Goal: Task Accomplishment & Management: Manage account settings

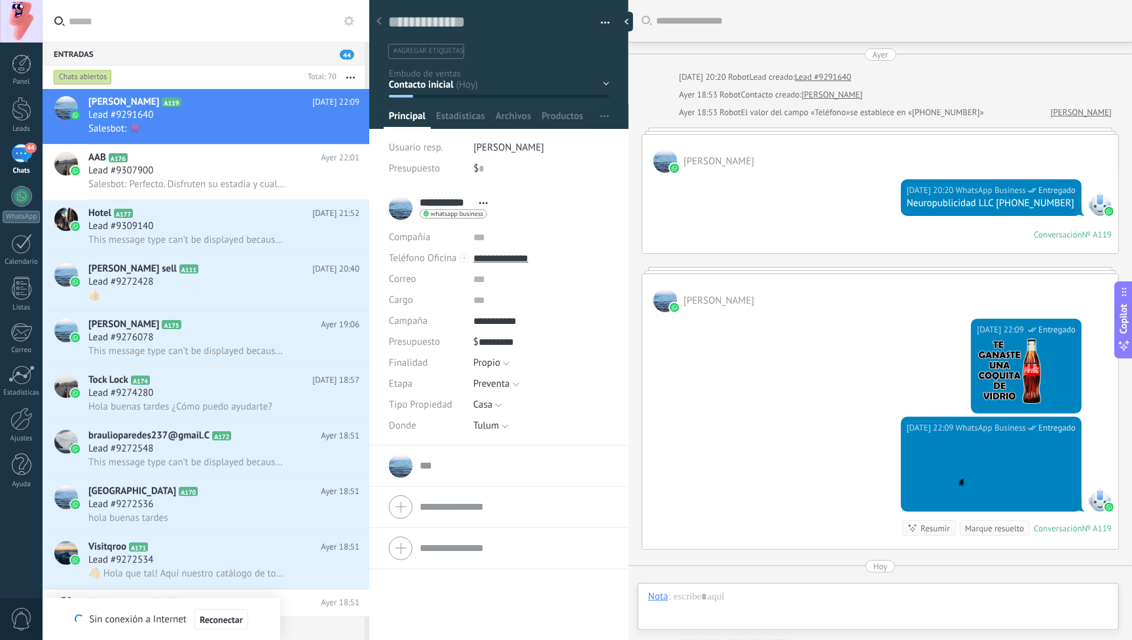
scroll to position [18, 0]
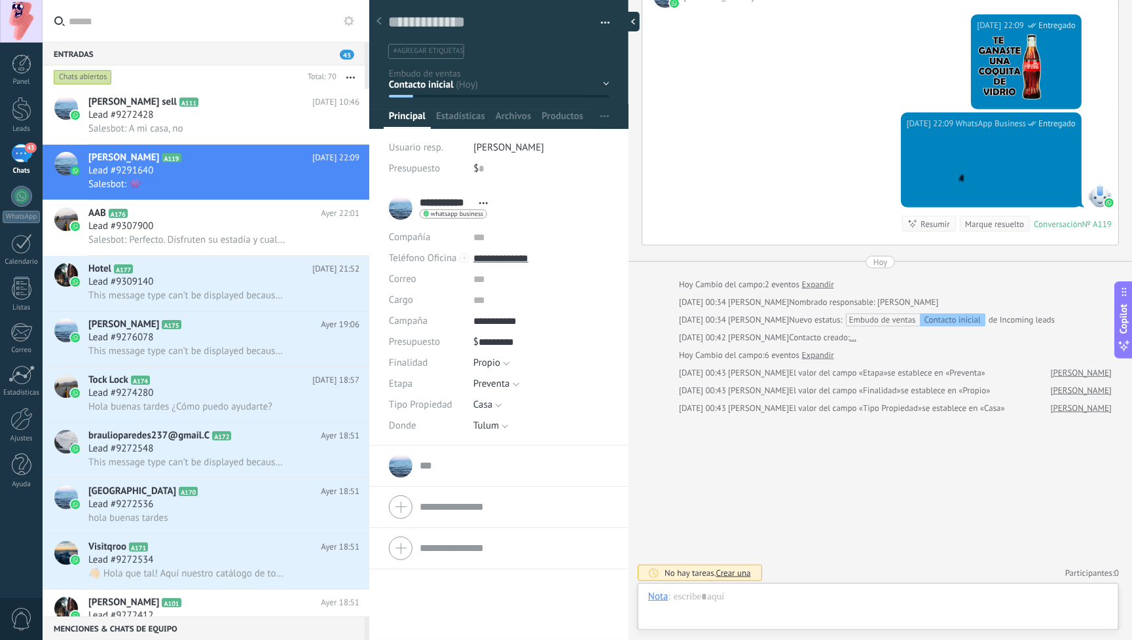
click at [627, 23] on div at bounding box center [630, 22] width 20 height 20
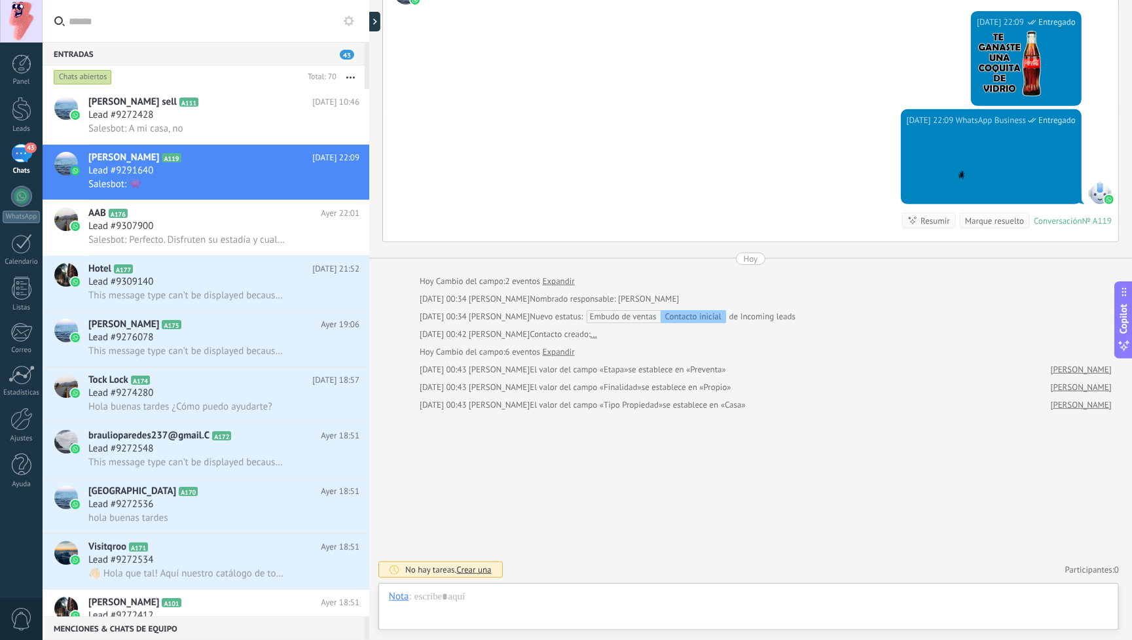
scroll to position [307, 0]
click at [369, 22] on div at bounding box center [369, 320] width 0 height 640
click at [369, 24] on div at bounding box center [369, 320] width 0 height 640
click at [369, 217] on div at bounding box center [369, 320] width 0 height 640
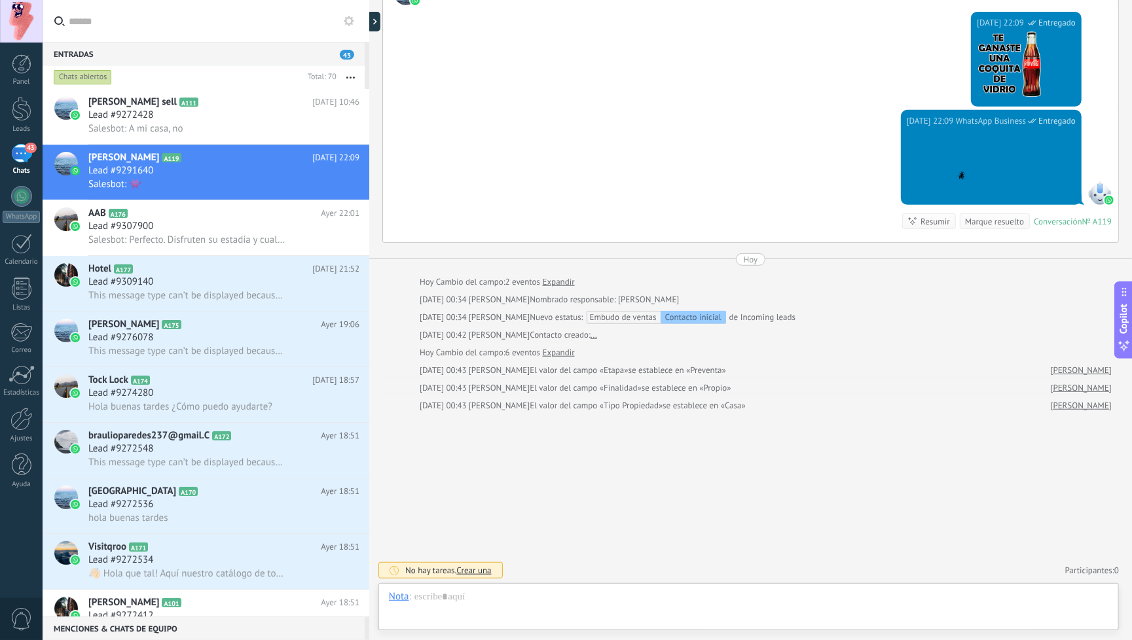
click at [384, 300] on div "[DATE] 00:34 [PERSON_NAME] Nombrado responsable: [PERSON_NAME]" at bounding box center [750, 299] width 736 height 13
click at [259, 225] on div "Lead #9307900" at bounding box center [223, 226] width 271 height 13
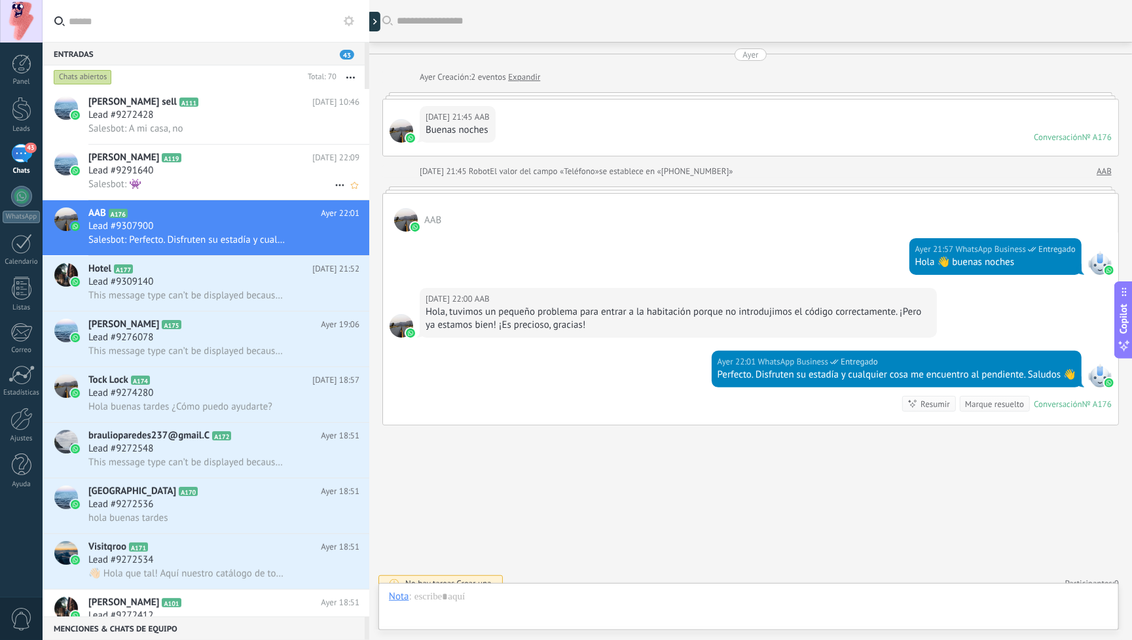
scroll to position [14, 0]
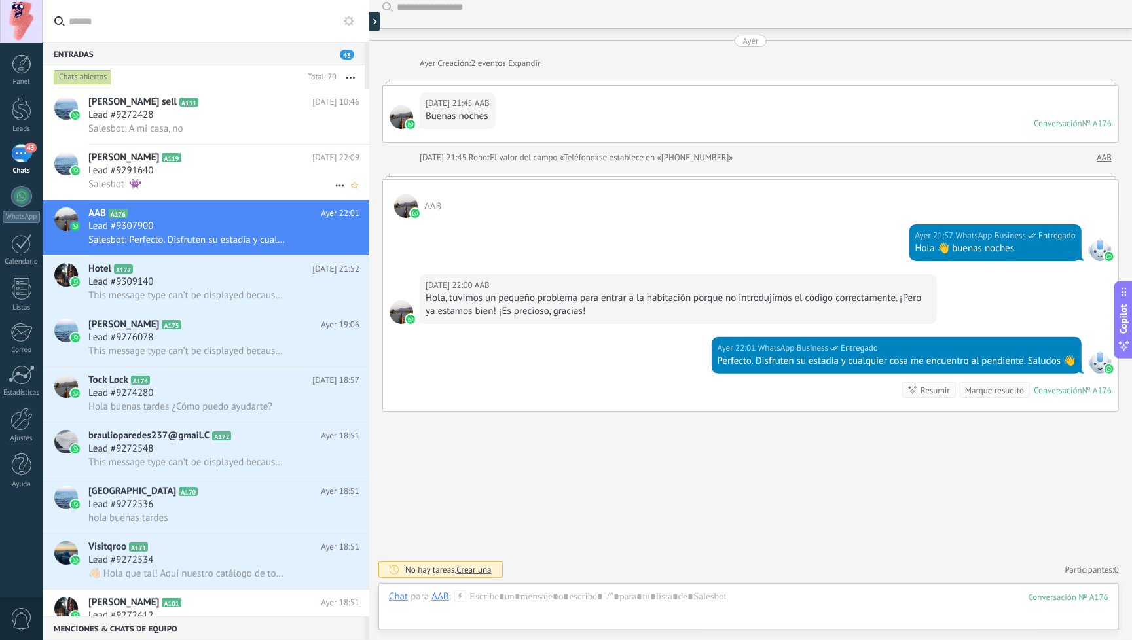
click at [215, 183] on div "Salesbot: 👾" at bounding box center [223, 184] width 271 height 14
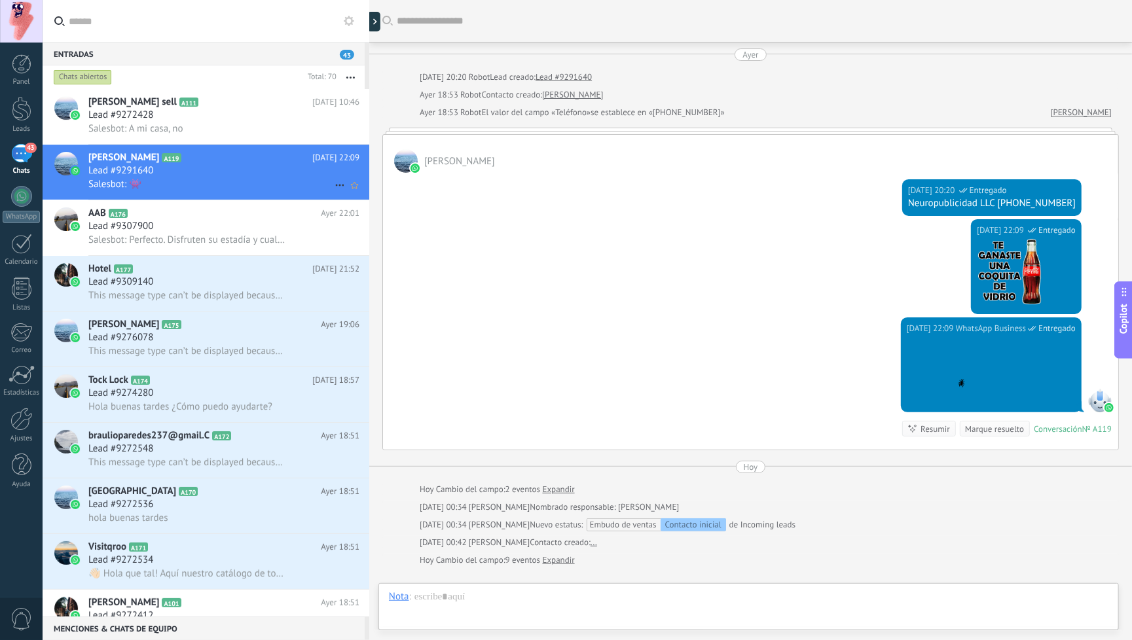
scroll to position [153, 0]
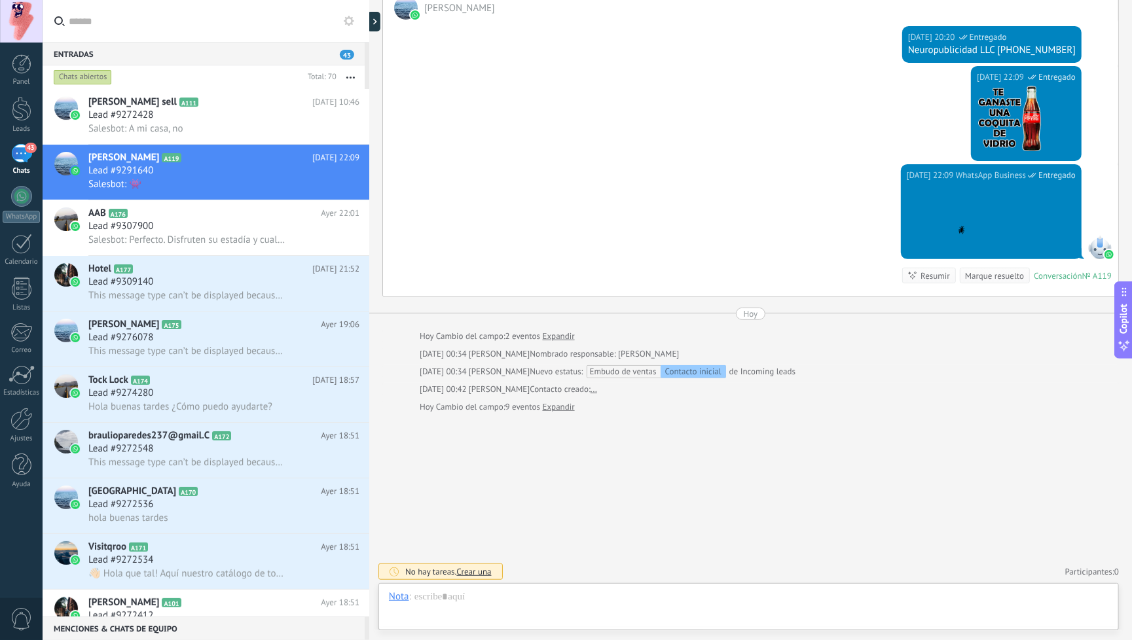
click at [369, 22] on div at bounding box center [369, 320] width 0 height 640
click at [378, 22] on icon at bounding box center [380, 21] width 4 height 7
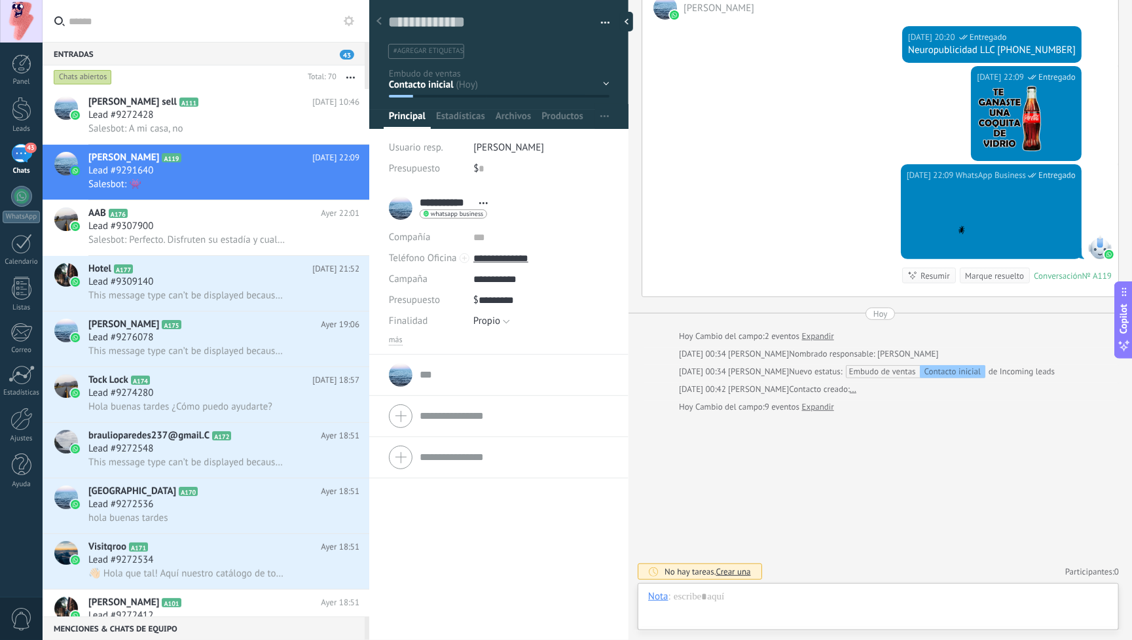
scroll to position [18, 0]
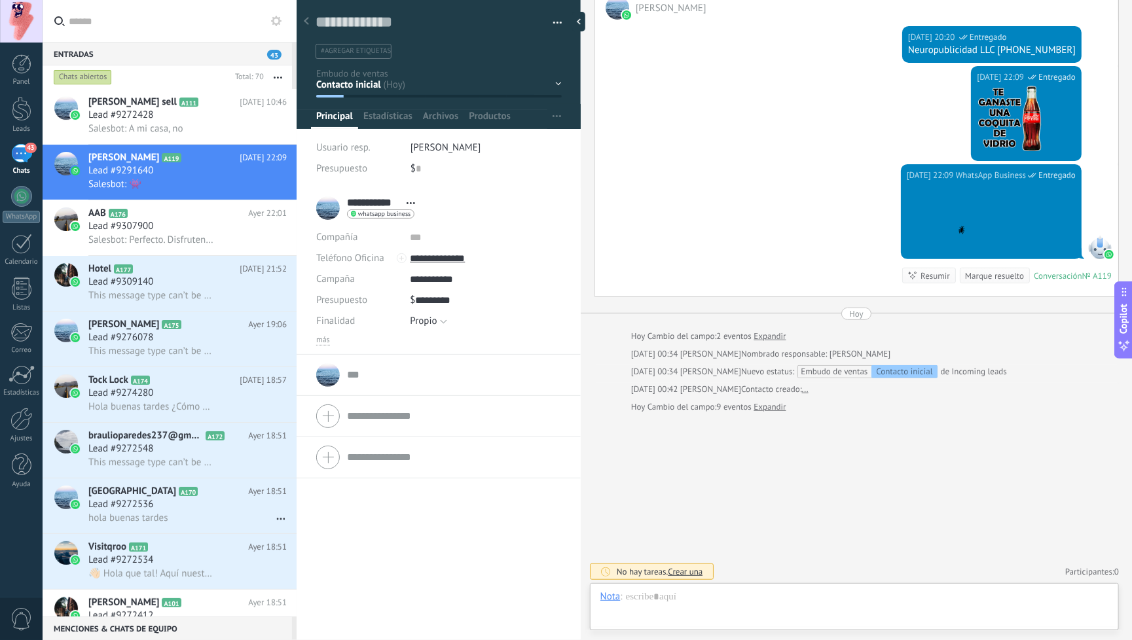
click at [296, 516] on div at bounding box center [296, 320] width 0 height 640
click at [20, 107] on div at bounding box center [22, 109] width 20 height 24
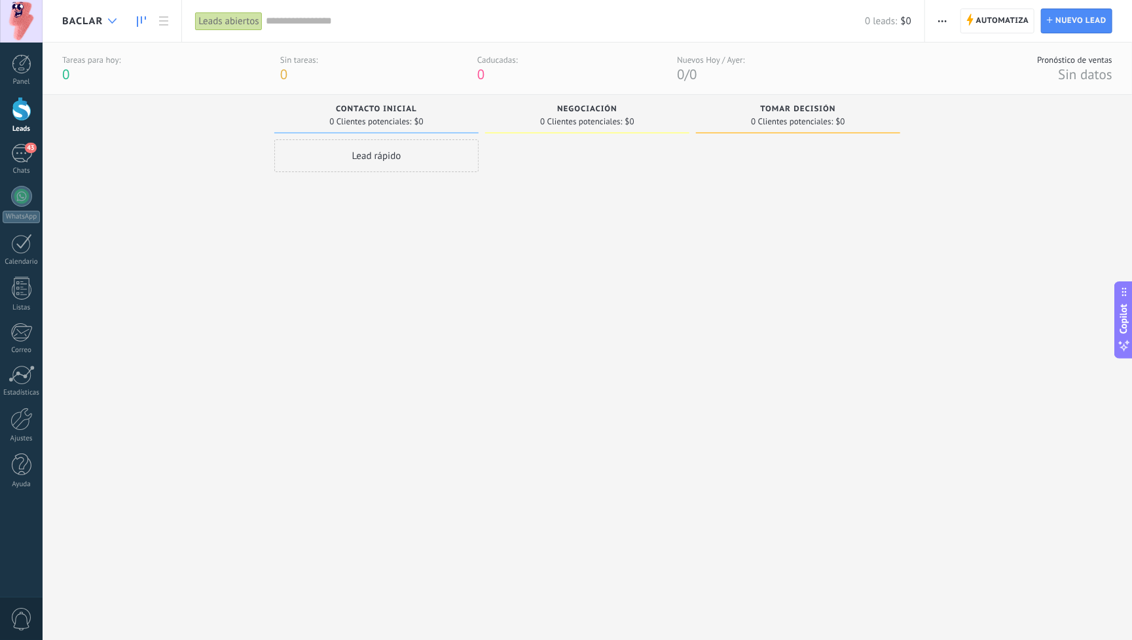
click at [108, 20] on icon at bounding box center [112, 20] width 9 height 5
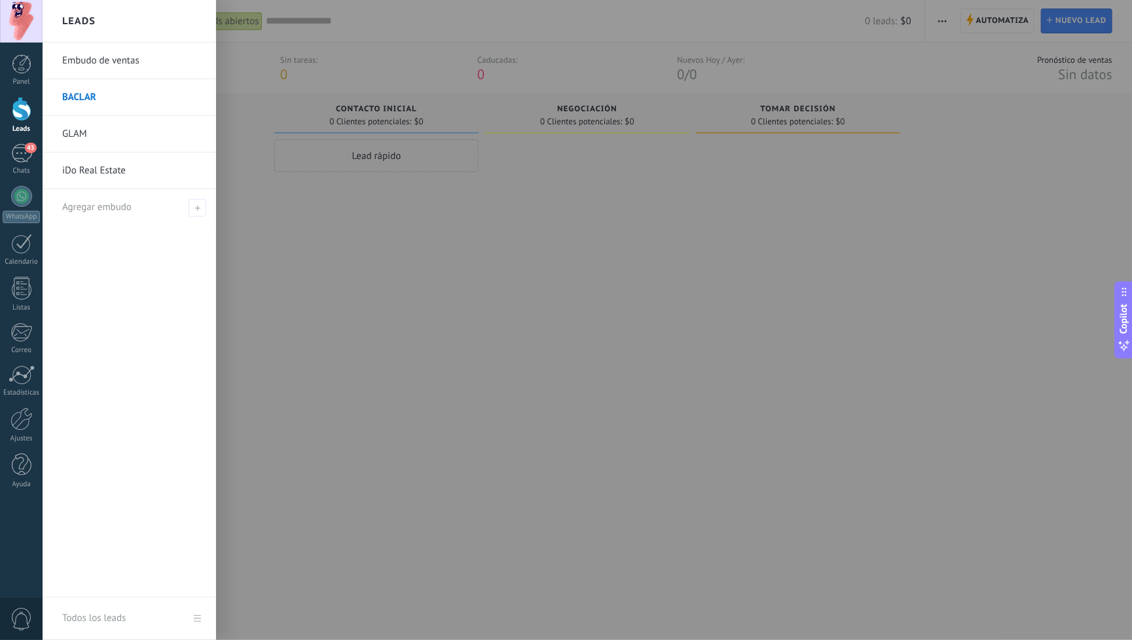
click at [434, 239] on div at bounding box center [609, 320] width 1132 height 640
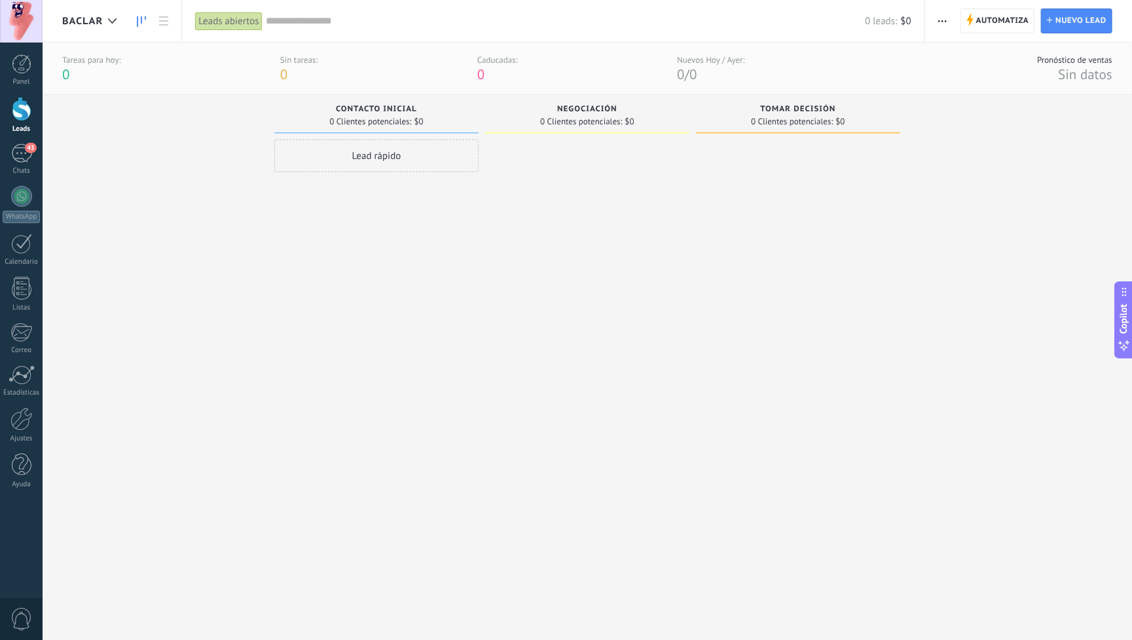
click at [936, 21] on button "button" at bounding box center [942, 21] width 19 height 25
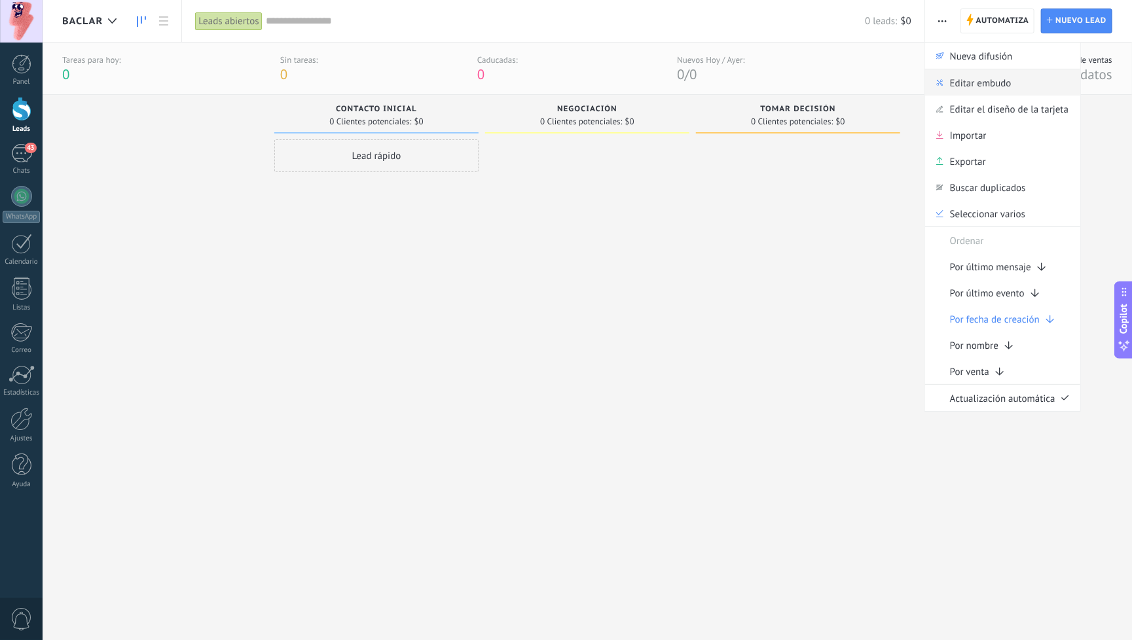
click at [973, 84] on span "Editar embudo" at bounding box center [981, 82] width 62 height 26
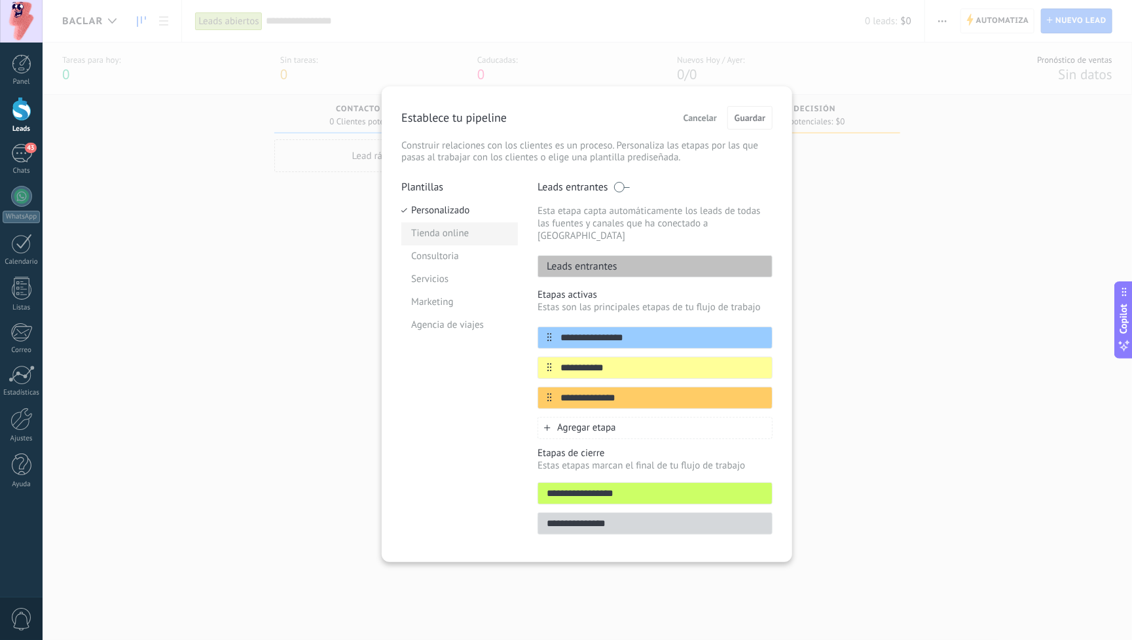
click at [437, 236] on li "Tienda online" at bounding box center [459, 234] width 116 height 23
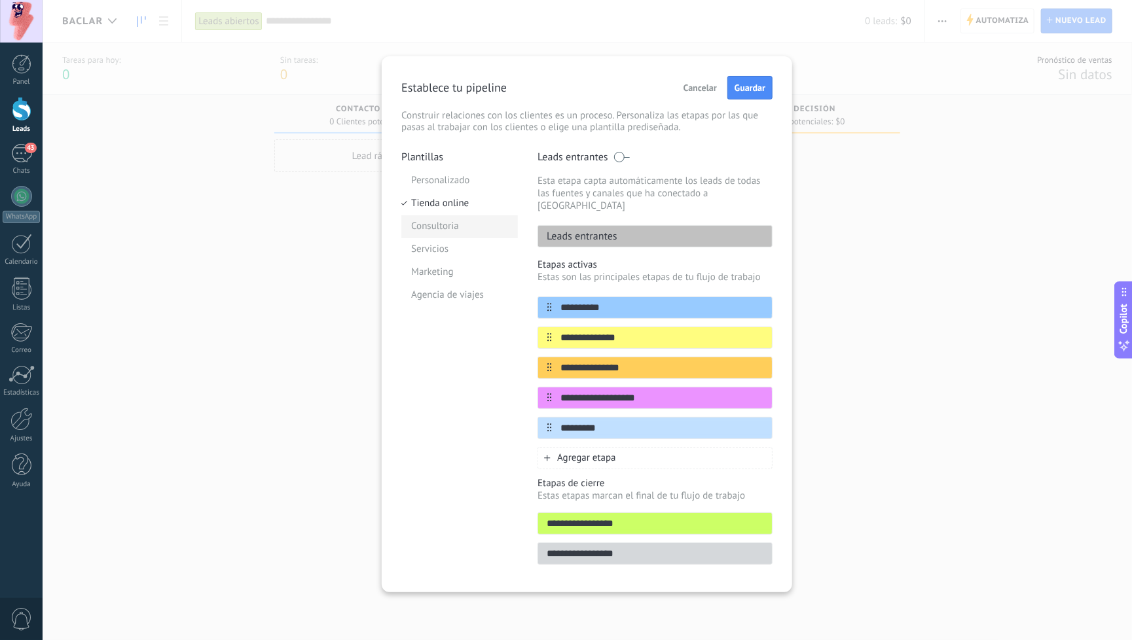
click at [444, 223] on li "Consultoria" at bounding box center [459, 226] width 116 height 23
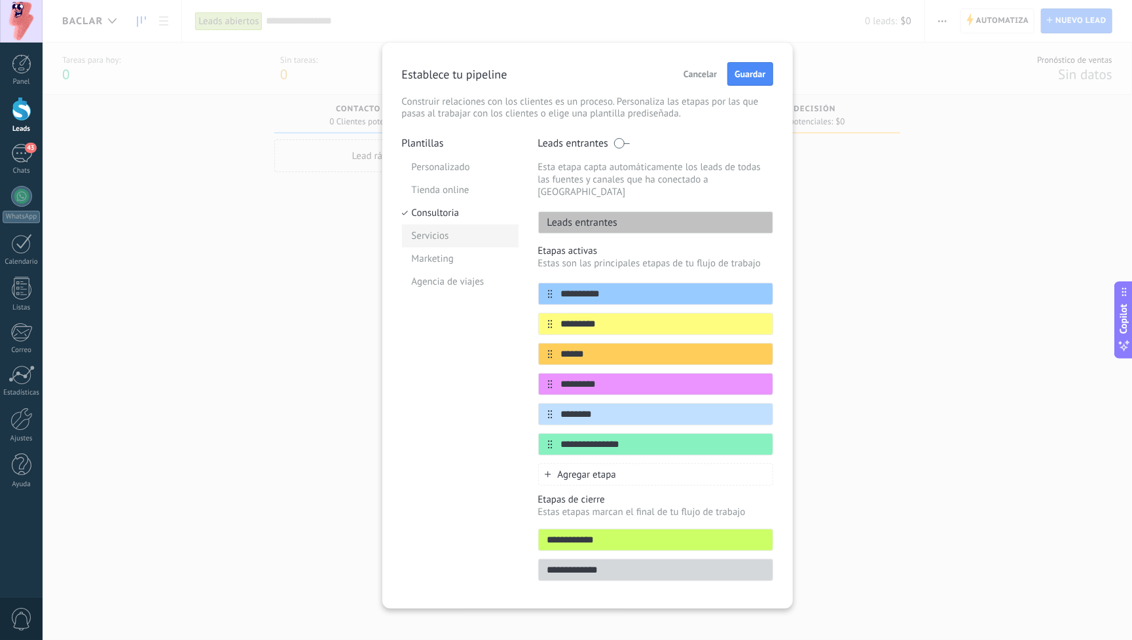
click at [442, 236] on li "Servicios" at bounding box center [460, 235] width 116 height 23
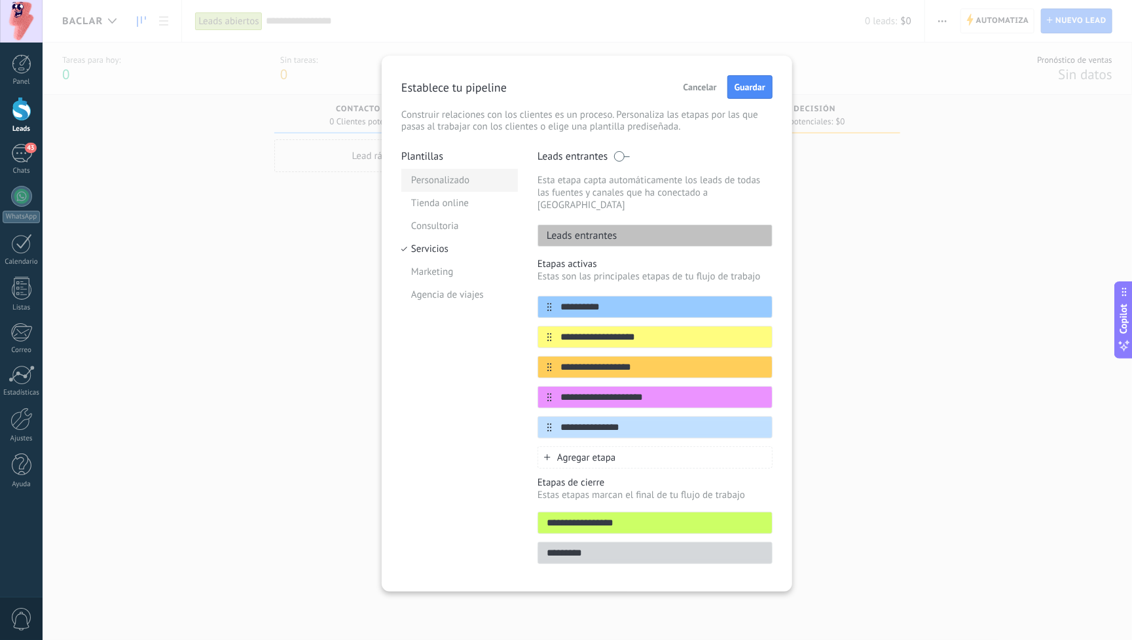
click at [433, 182] on li "Personalizado" at bounding box center [459, 180] width 116 height 23
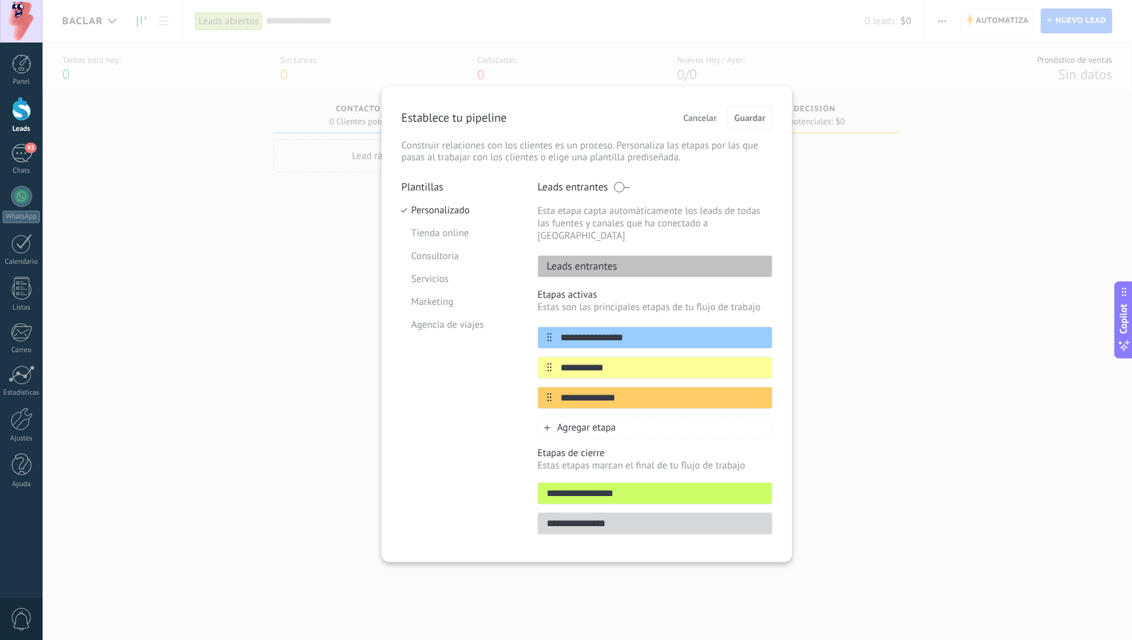
click at [421, 191] on p "Plantillas" at bounding box center [459, 187] width 116 height 13
click at [427, 224] on li "Tienda online" at bounding box center [459, 234] width 116 height 23
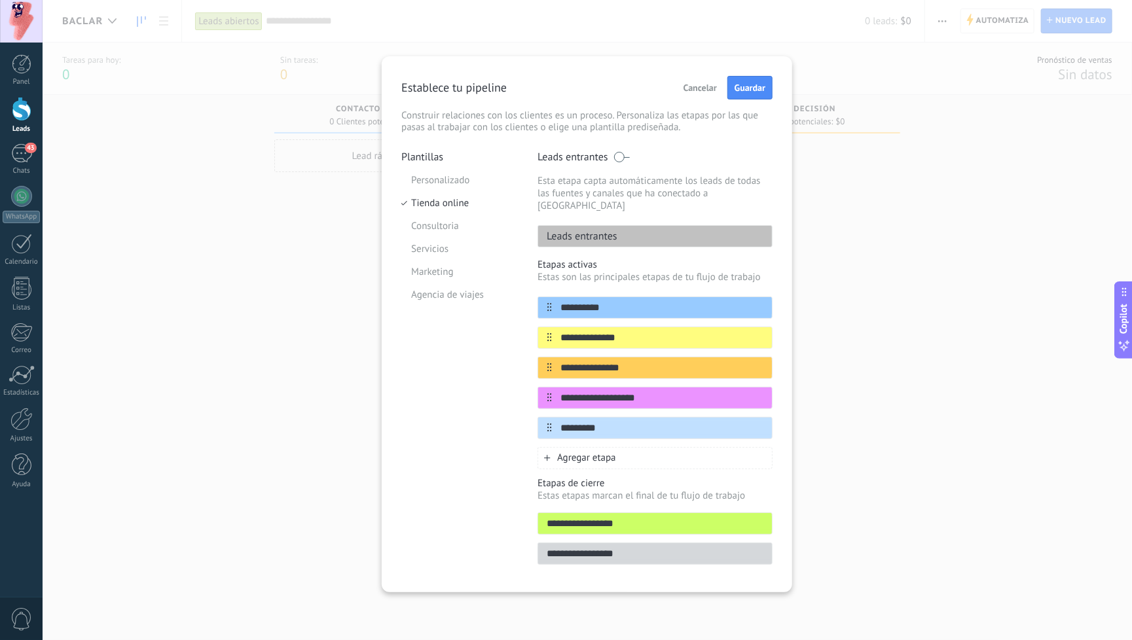
click at [703, 85] on span "Cancelar" at bounding box center [699, 87] width 33 height 9
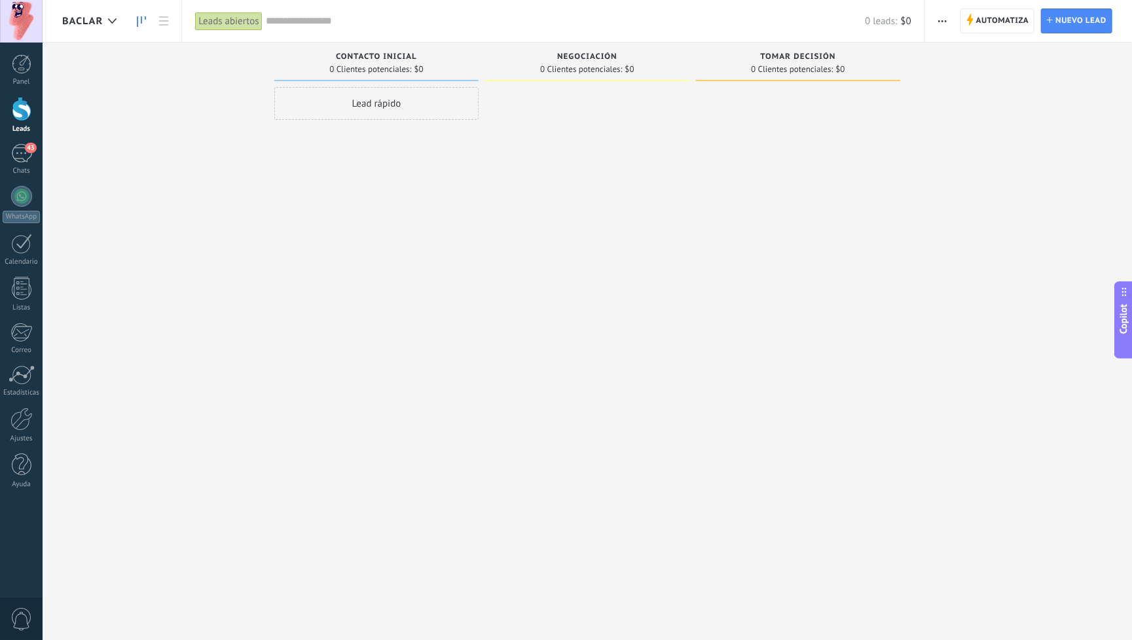
click at [940, 20] on icon "button" at bounding box center [942, 21] width 9 height 2
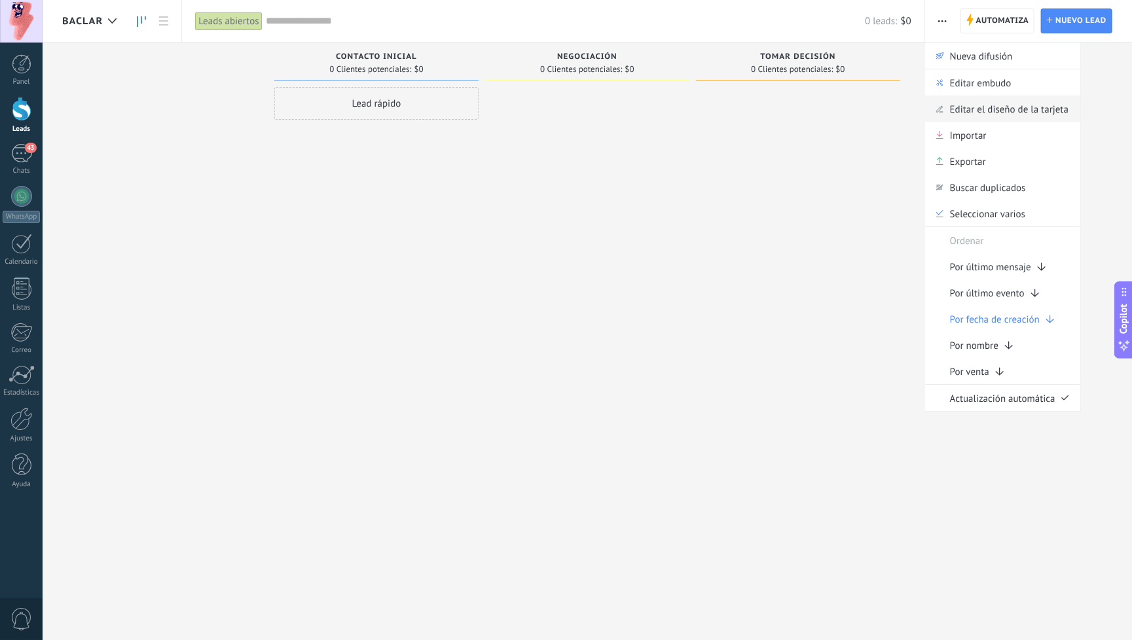
click at [986, 108] on span "Editar el diseño de la tarjeta" at bounding box center [1009, 109] width 118 height 26
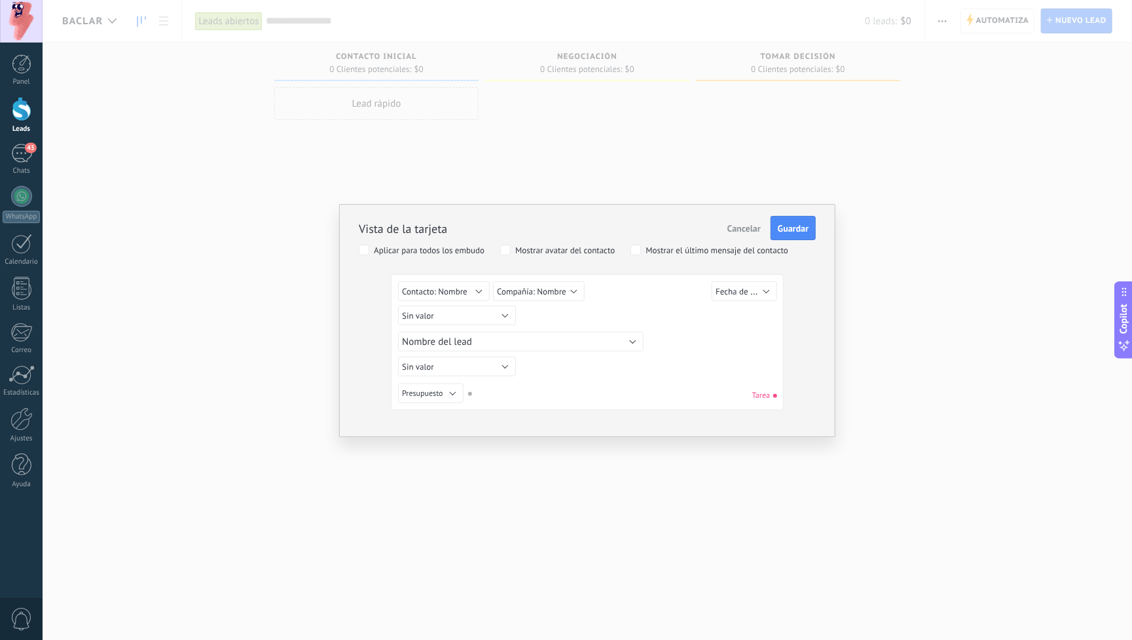
click at [744, 236] on button "Cancelar" at bounding box center [744, 228] width 44 height 25
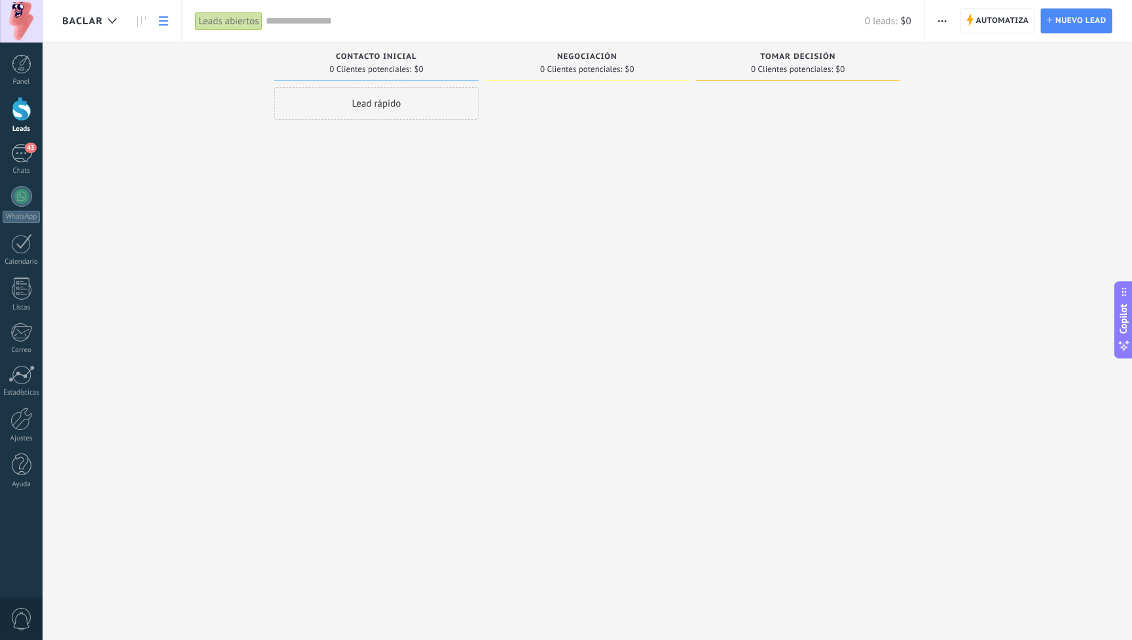
click at [154, 22] on link at bounding box center [163, 22] width 22 height 26
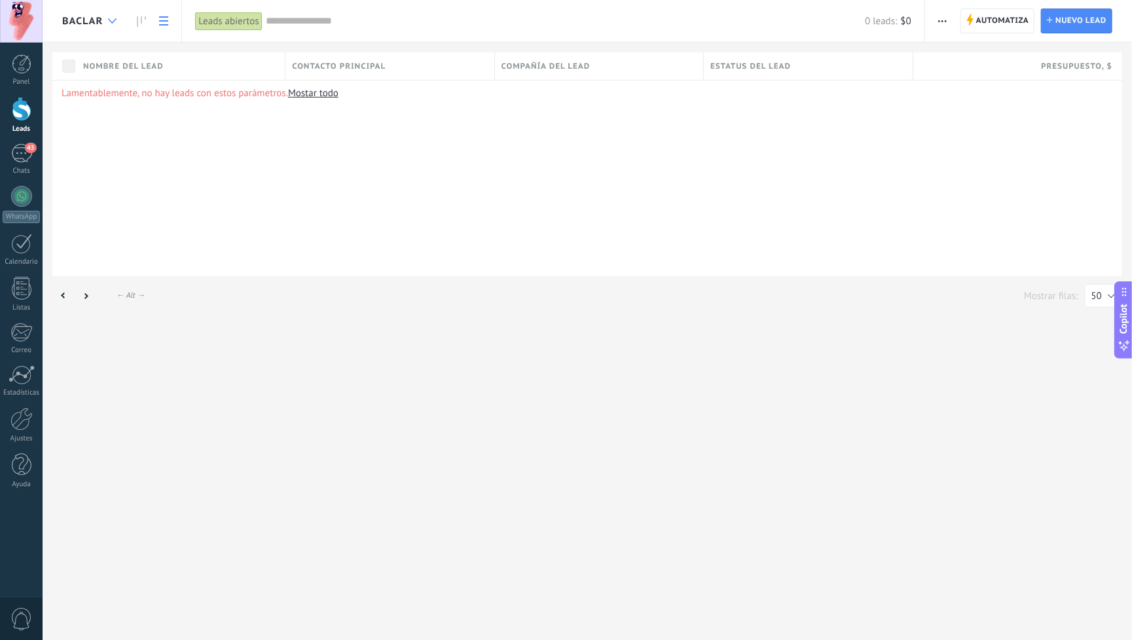
click at [108, 20] on icon at bounding box center [112, 20] width 9 height 5
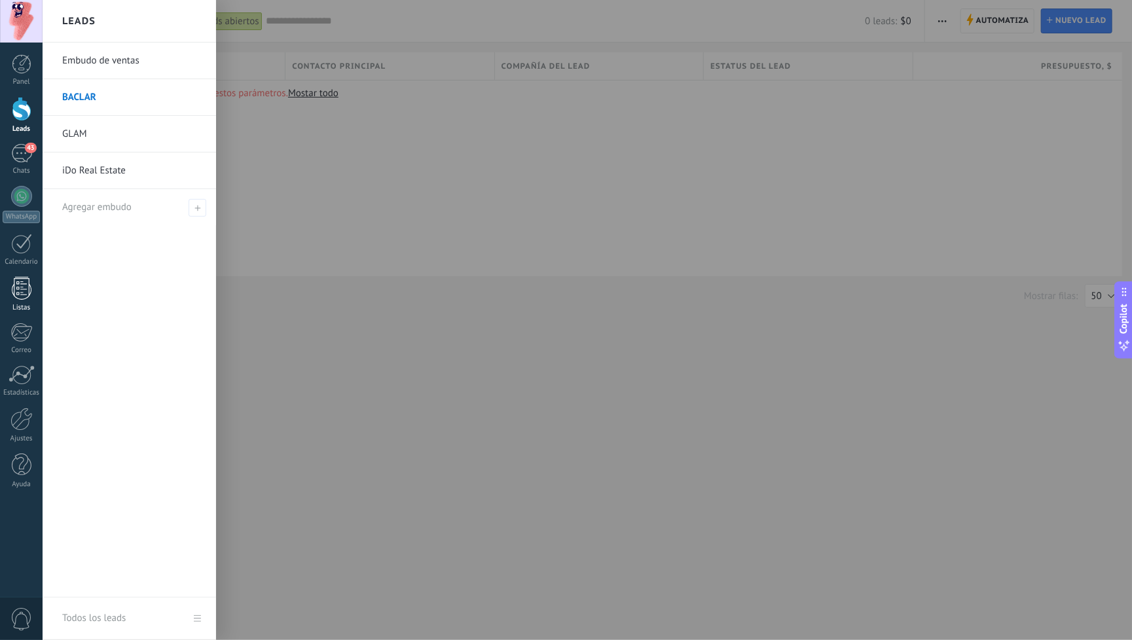
click at [73, 98] on link "BACLAR" at bounding box center [132, 97] width 141 height 37
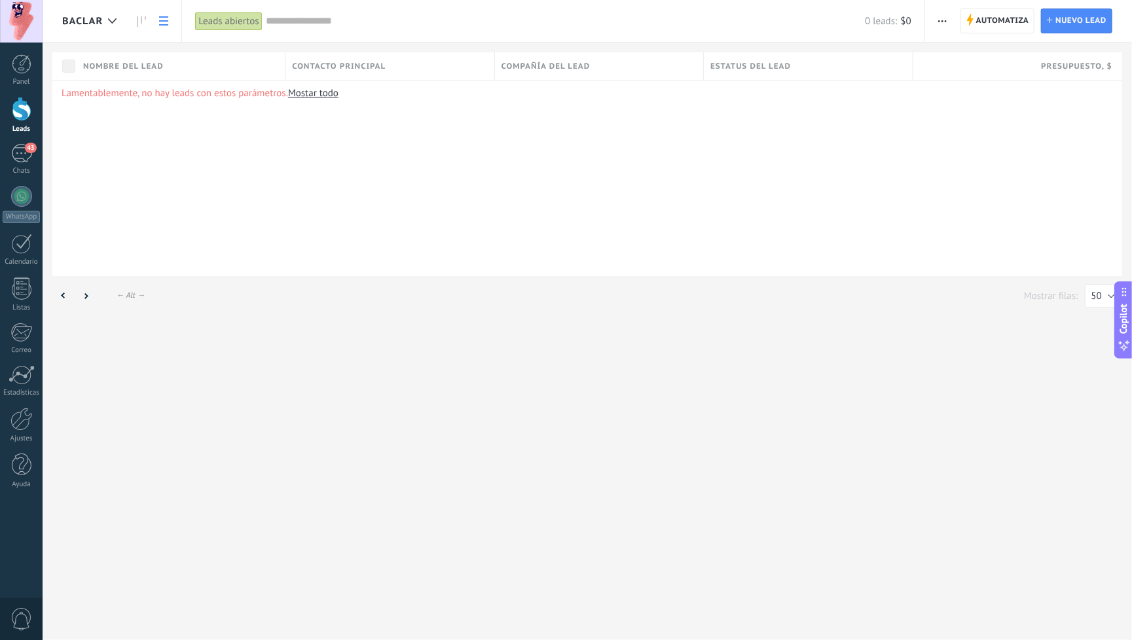
click at [227, 21] on div "Leads abiertos" at bounding box center [228, 21] width 67 height 19
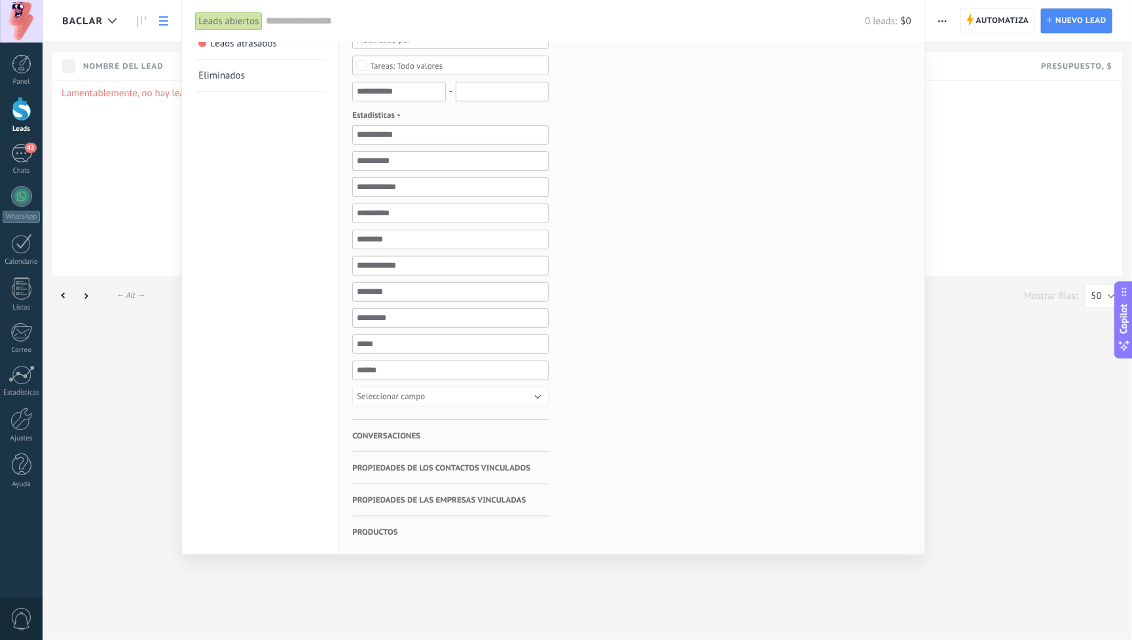
scroll to position [177, 0]
click at [379, 533] on span "Productos" at bounding box center [374, 532] width 45 height 32
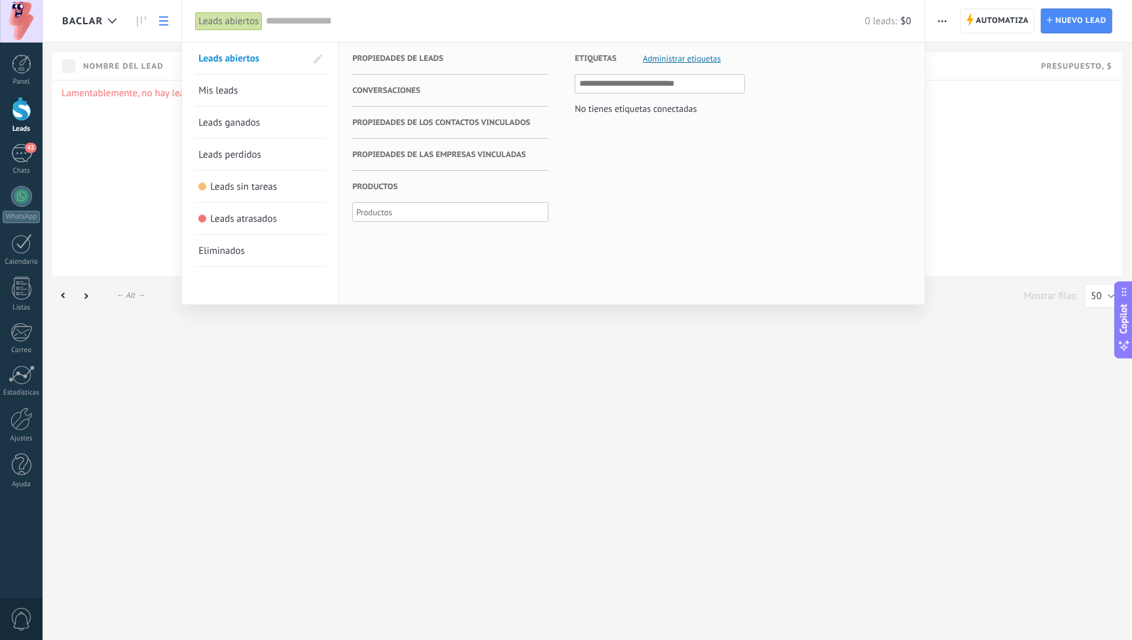
scroll to position [0, 0]
click at [481, 14] on input "text" at bounding box center [566, 21] width 600 height 14
click at [678, 58] on span "Administrar etiquetas" at bounding box center [682, 58] width 78 height 9
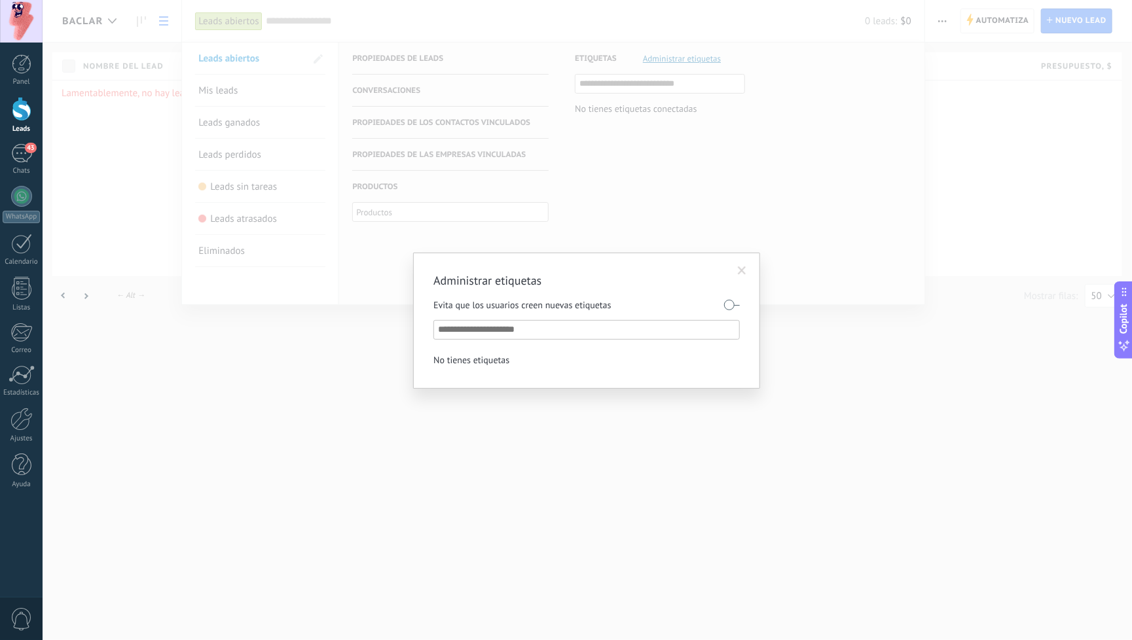
click at [738, 274] on span at bounding box center [742, 270] width 9 height 9
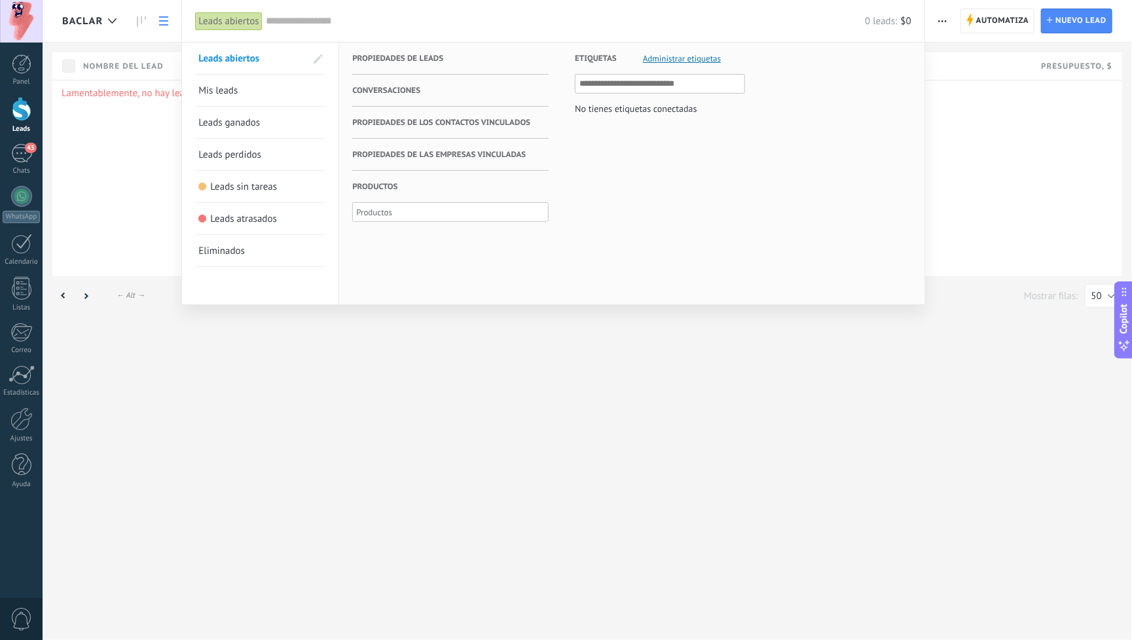
click at [151, 171] on div at bounding box center [566, 320] width 1132 height 640
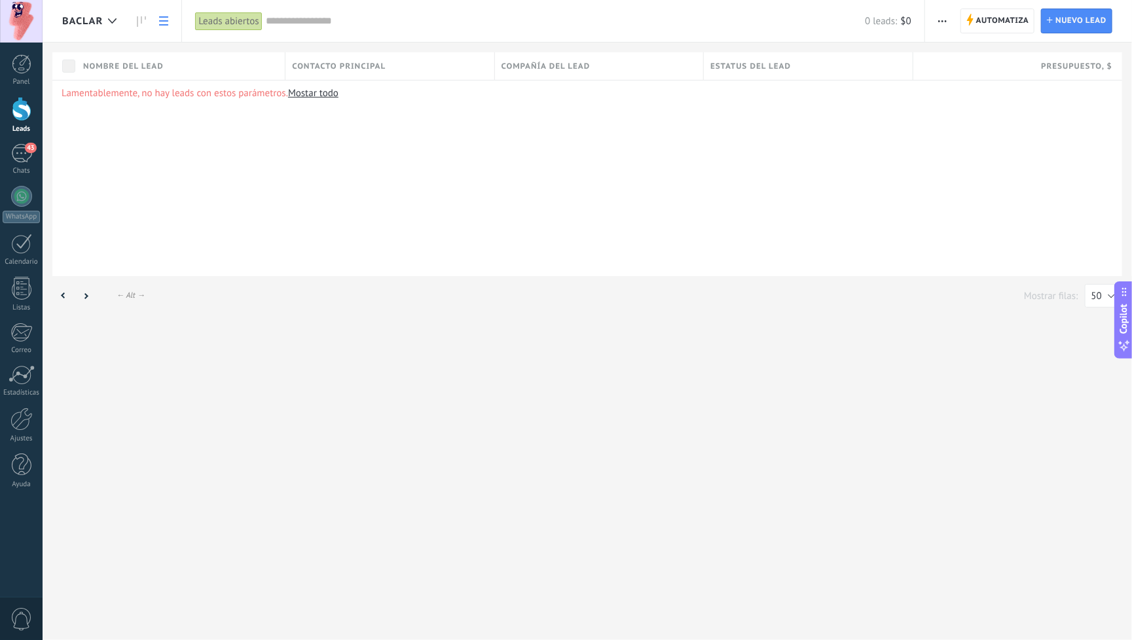
click at [23, 16] on div at bounding box center [21, 21] width 43 height 43
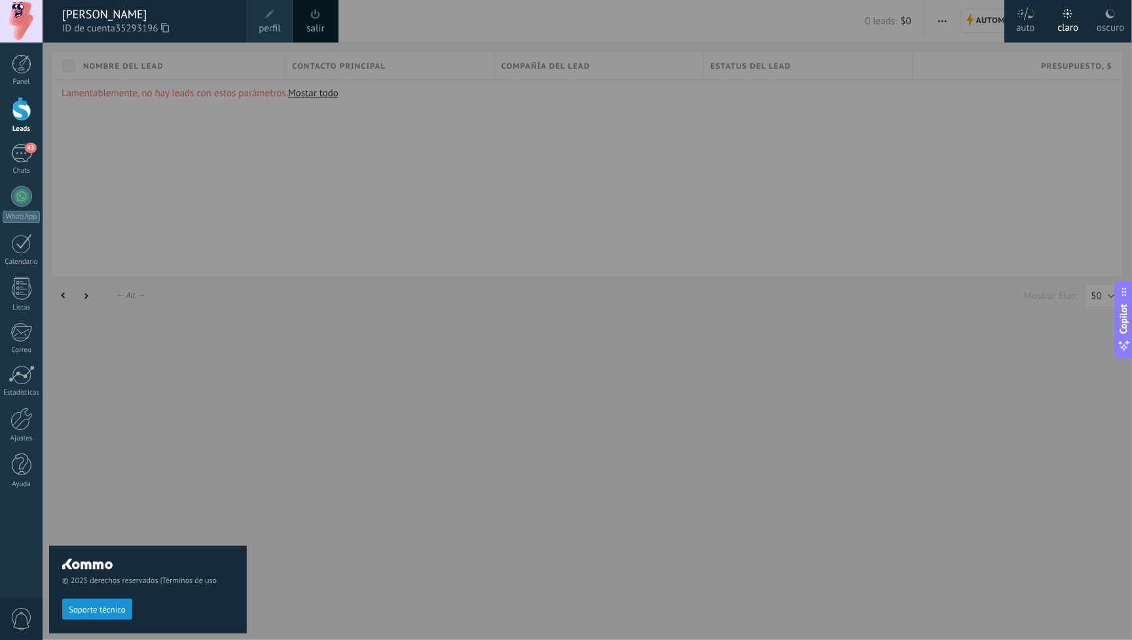
click at [265, 16] on span at bounding box center [269, 14] width 9 height 9
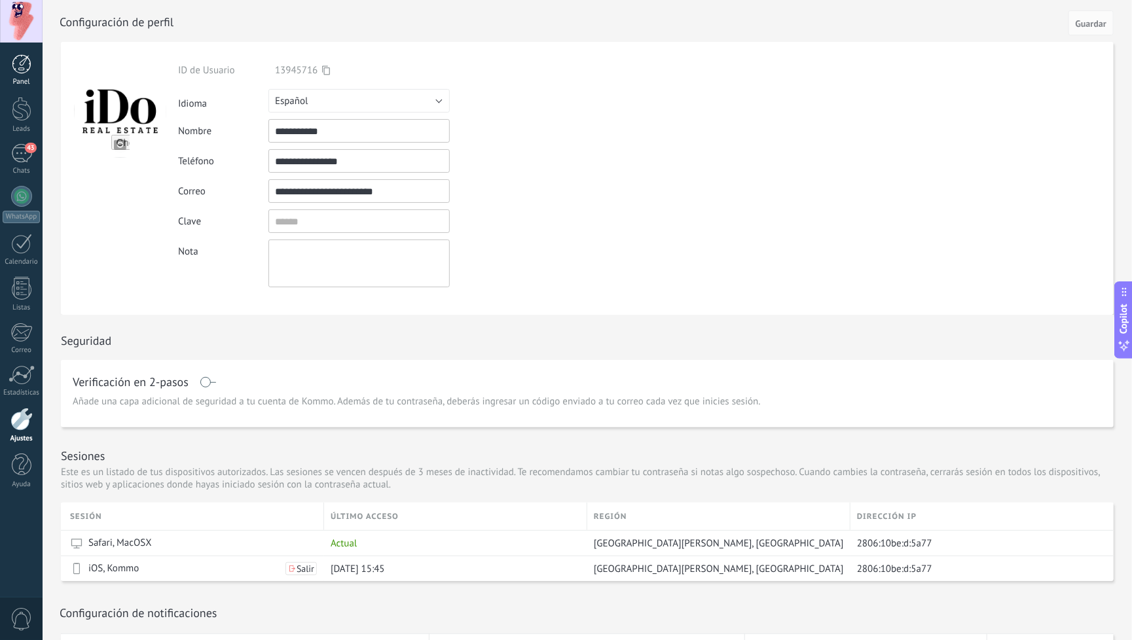
click at [16, 70] on div at bounding box center [22, 64] width 20 height 20
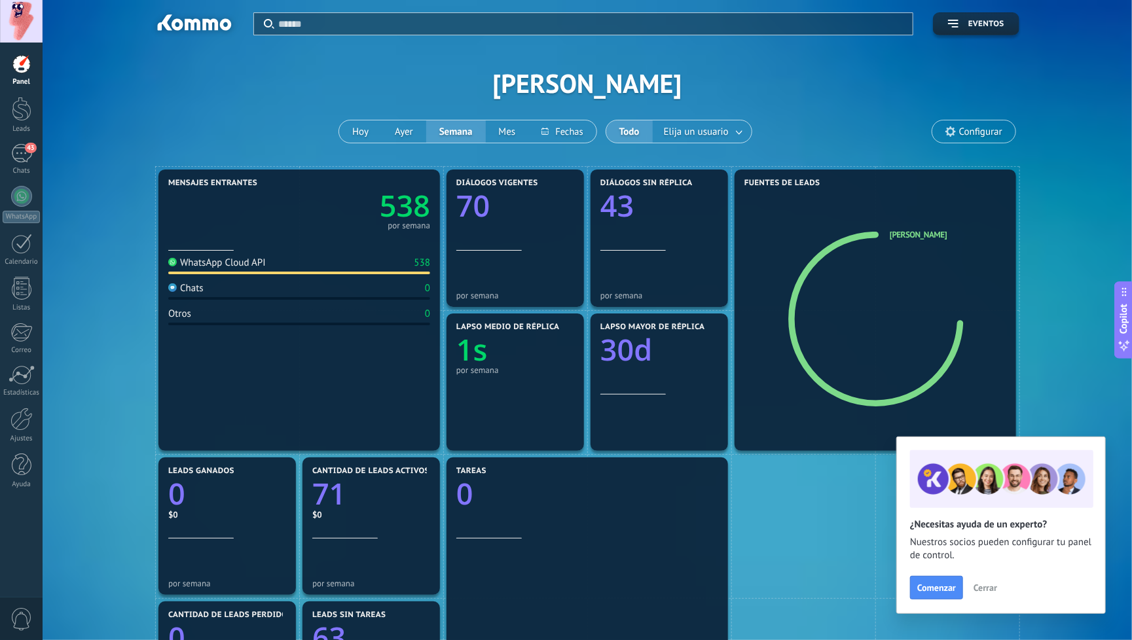
click at [979, 588] on span "Cerrar" at bounding box center [985, 587] width 24 height 9
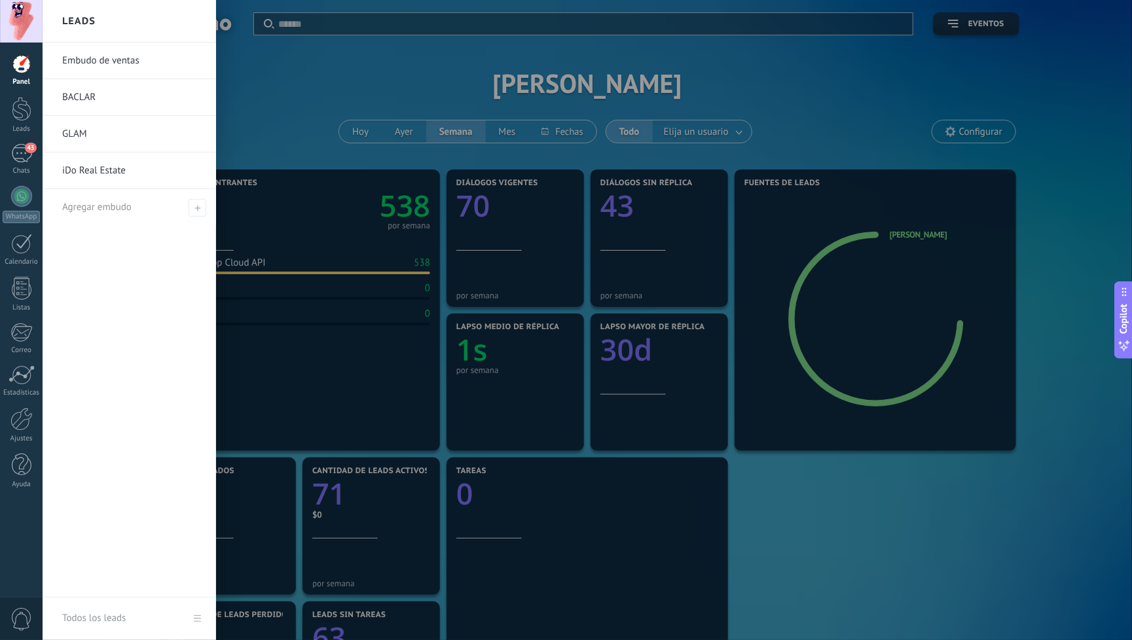
click at [114, 63] on link "Embudo de ventas" at bounding box center [132, 61] width 141 height 37
click at [81, 64] on link "Embudo de ventas" at bounding box center [132, 61] width 141 height 37
click at [18, 119] on div at bounding box center [22, 109] width 20 height 24
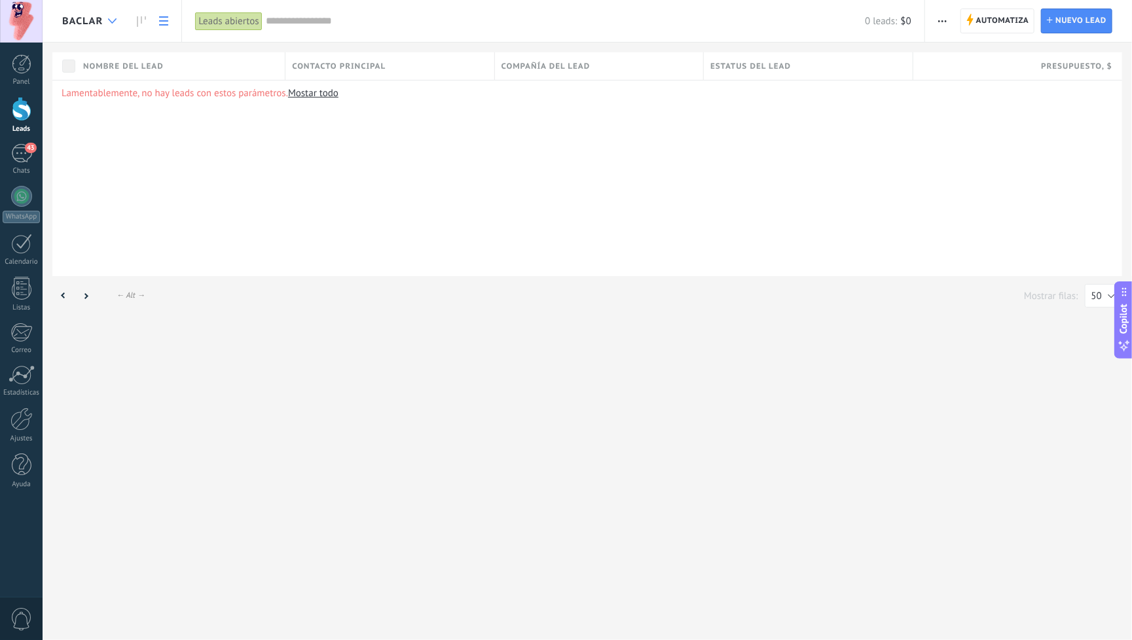
click at [111, 23] on use at bounding box center [112, 20] width 9 height 5
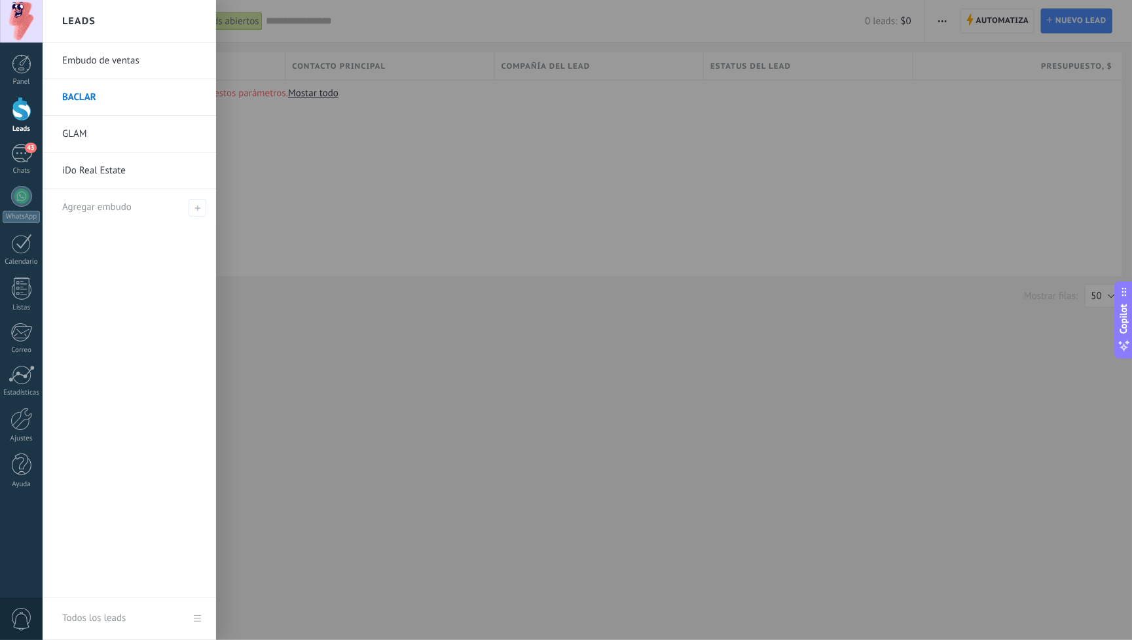
click at [91, 58] on link "Embudo de ventas" at bounding box center [132, 61] width 141 height 37
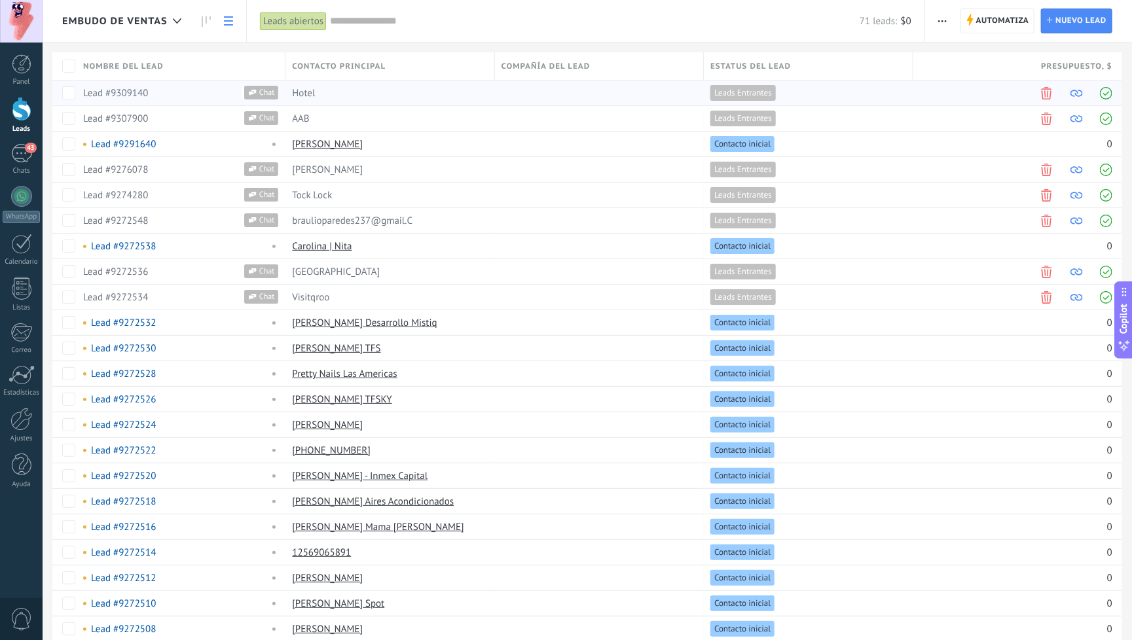
click at [1076, 92] on span at bounding box center [1076, 93] width 12 height 12
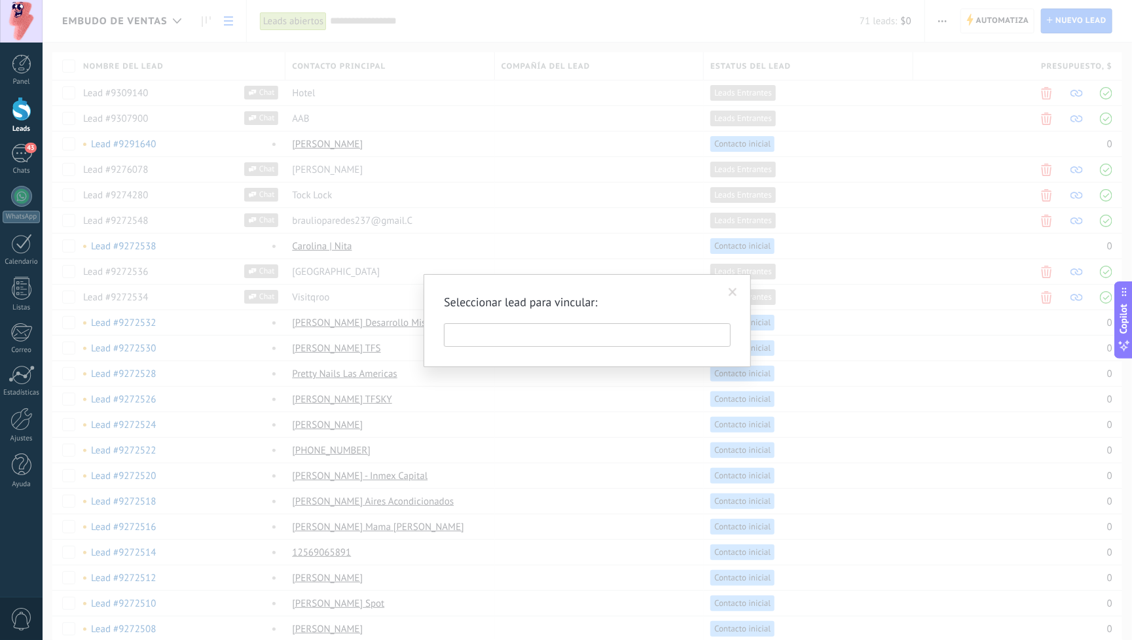
click at [736, 293] on span at bounding box center [732, 292] width 9 height 9
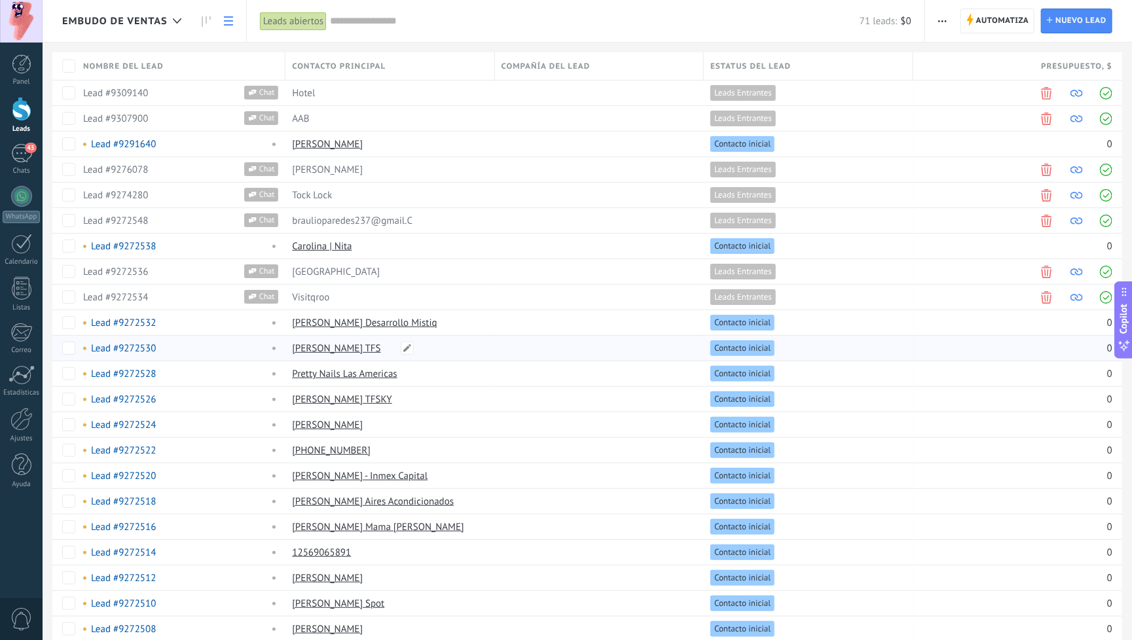
click at [340, 350] on link "[PERSON_NAME] TFS" at bounding box center [336, 348] width 88 height 12
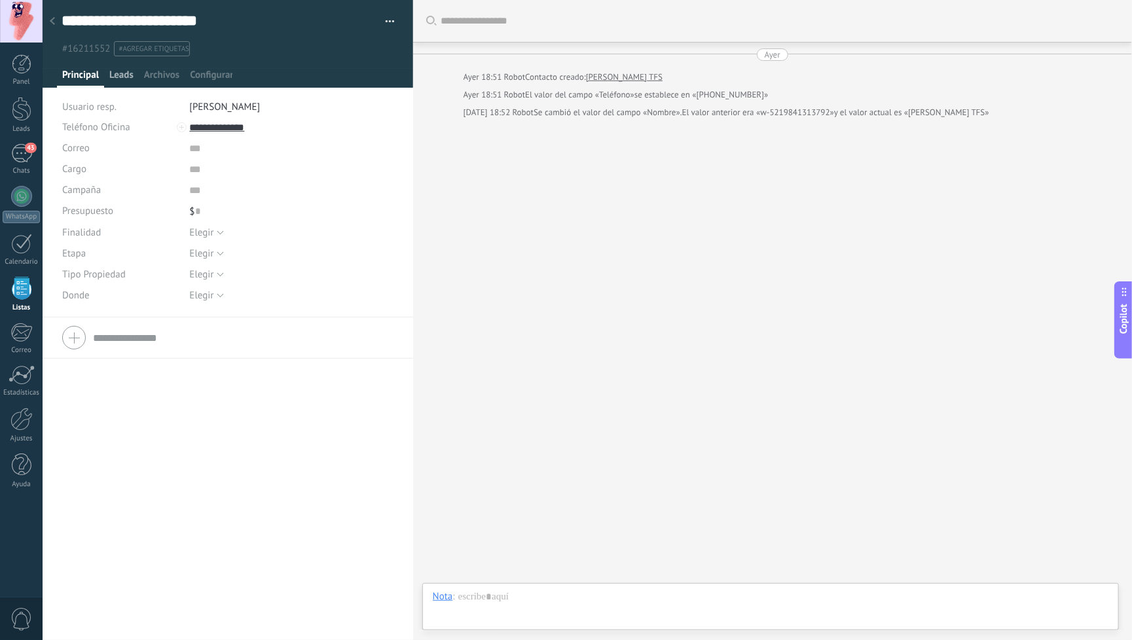
click at [118, 77] on span "Leads" at bounding box center [121, 78] width 24 height 19
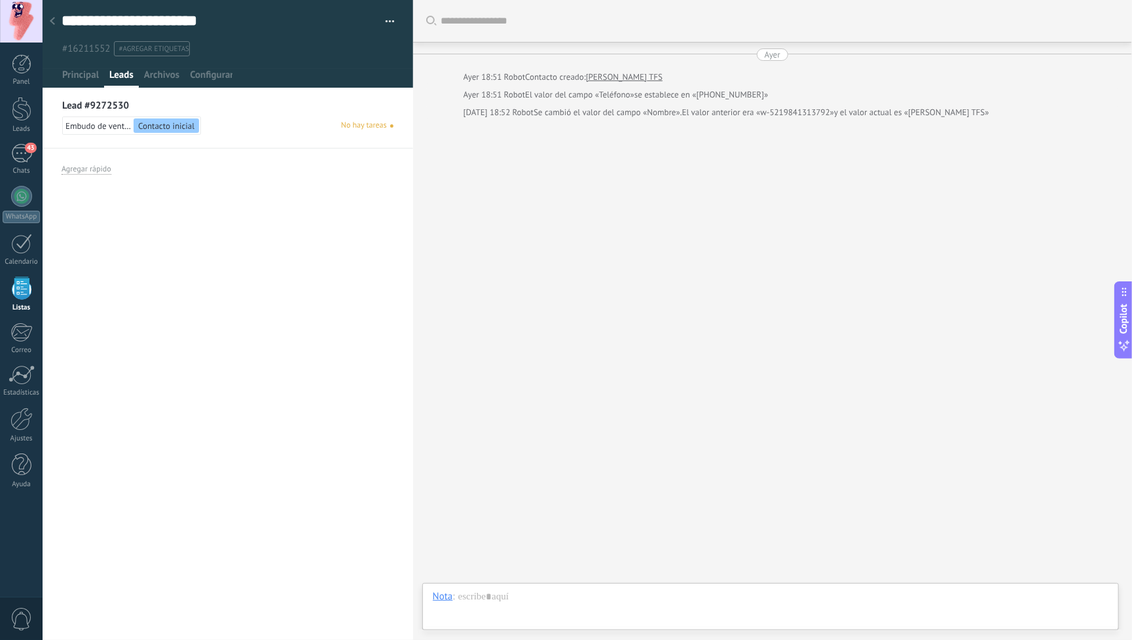
click at [178, 124] on span "Contacto inicial" at bounding box center [166, 125] width 56 height 11
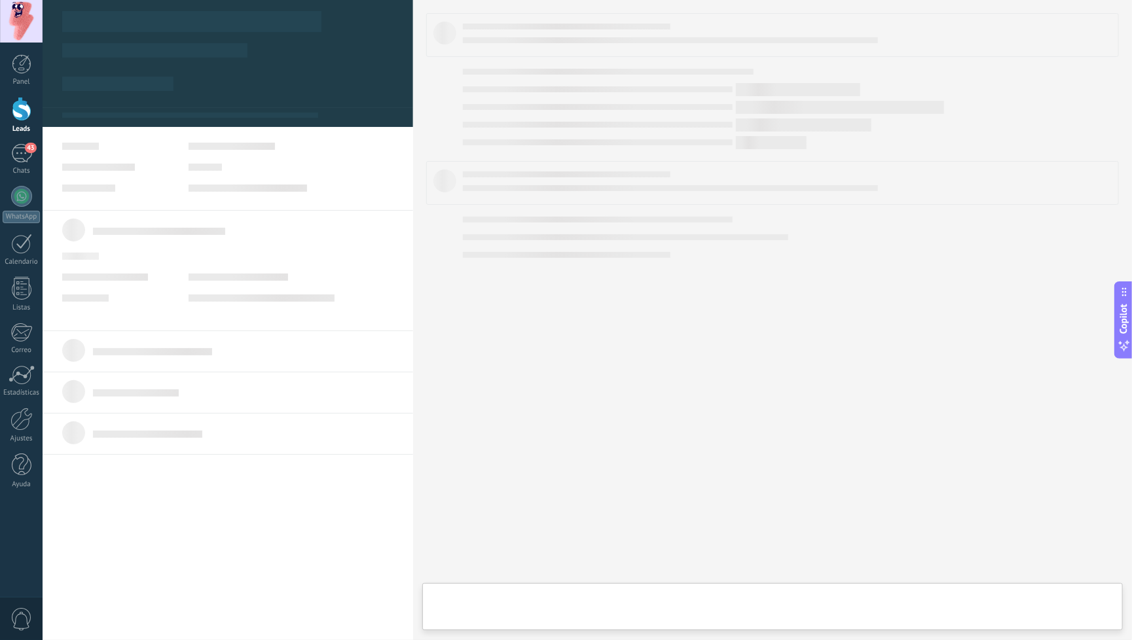
type textarea "**********"
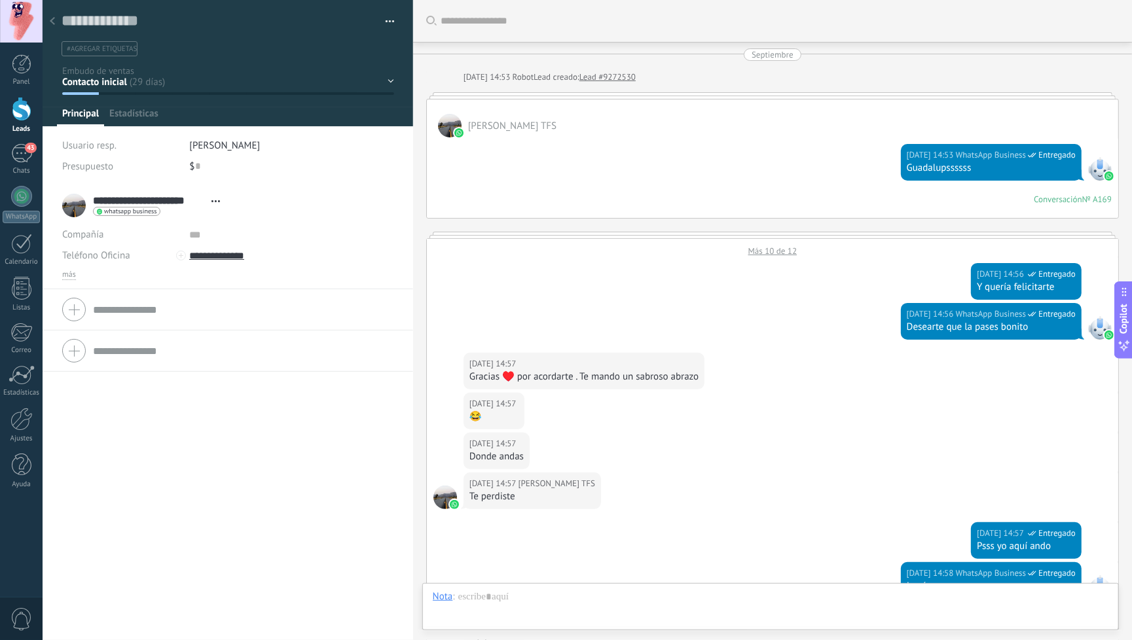
scroll to position [370, 0]
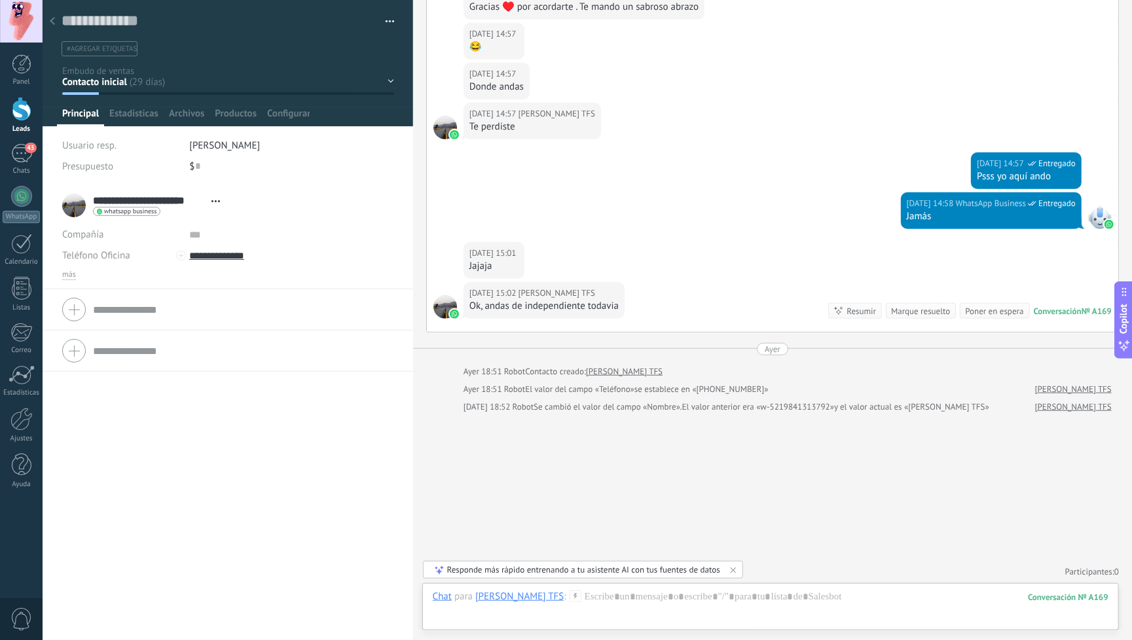
click at [0, 0] on div "Contacto inicial Intento 1 Intento 2 Intento 3 Conectado Interesado Reserva" at bounding box center [0, 0] width 0 height 0
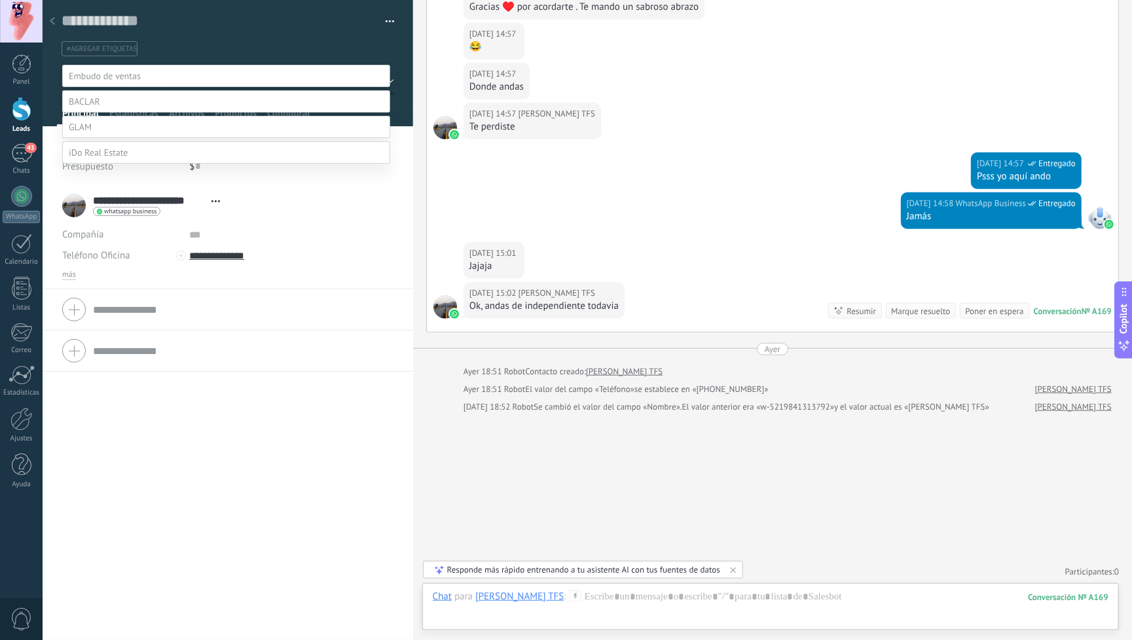
click at [407, 75] on div at bounding box center [587, 320] width 1089 height 640
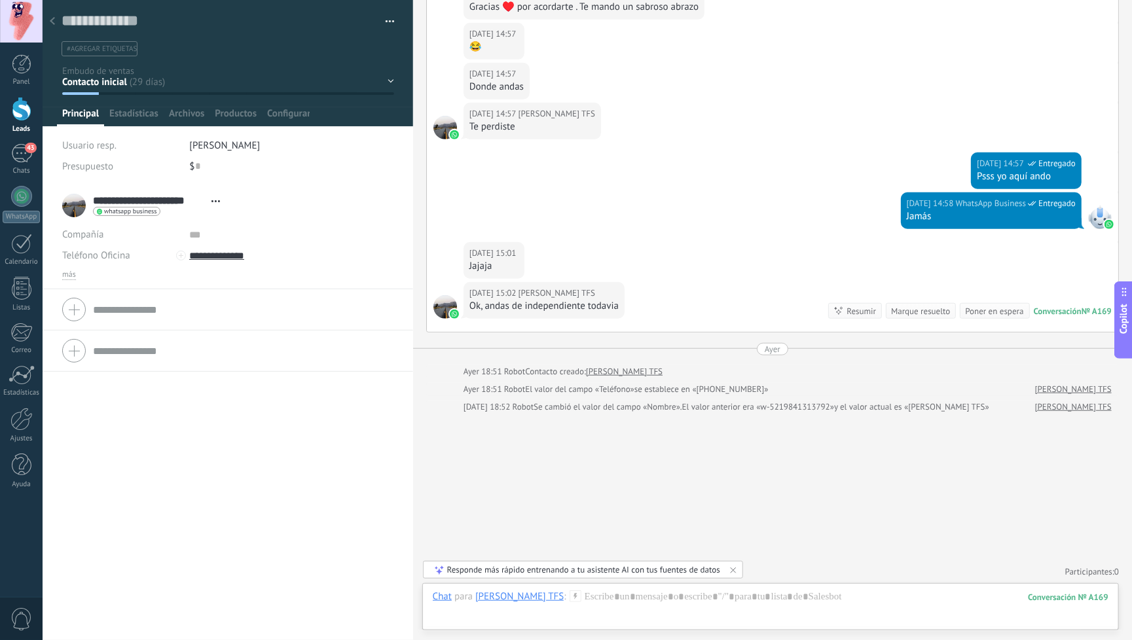
click at [387, 21] on button "button" at bounding box center [385, 22] width 19 height 20
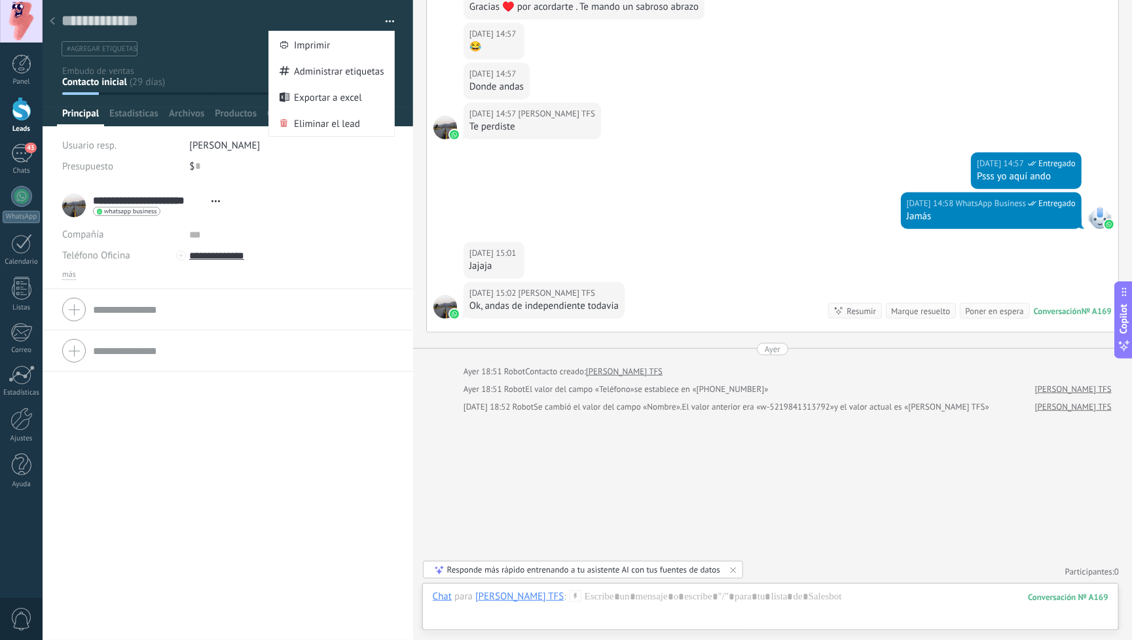
click at [391, 434] on div "**********" at bounding box center [228, 412] width 370 height 455
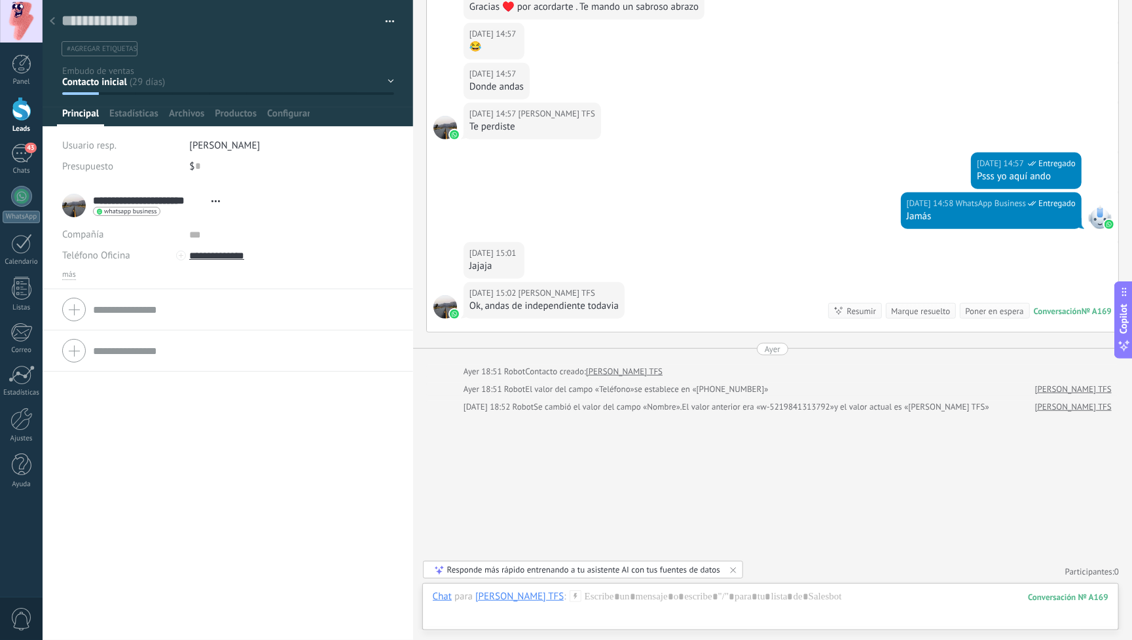
click at [107, 50] on span "#agregar etiquetas" at bounding box center [102, 49] width 70 height 9
click at [355, 490] on div "**********" at bounding box center [228, 412] width 370 height 455
click at [55, 23] on div at bounding box center [52, 22] width 18 height 26
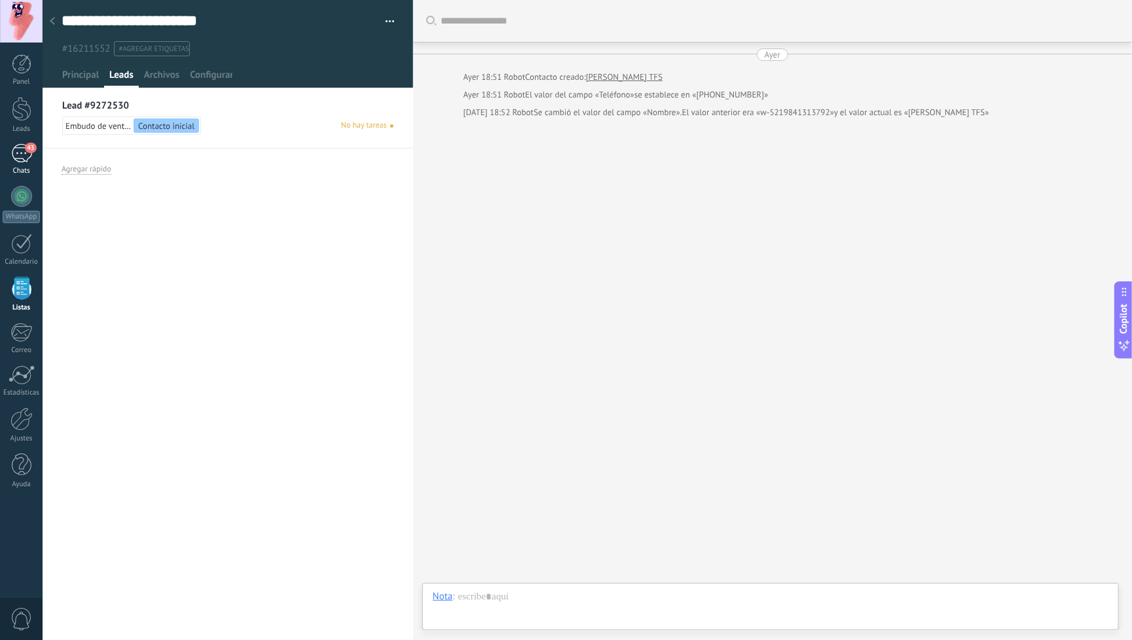
click at [20, 152] on div "43" at bounding box center [21, 153] width 21 height 19
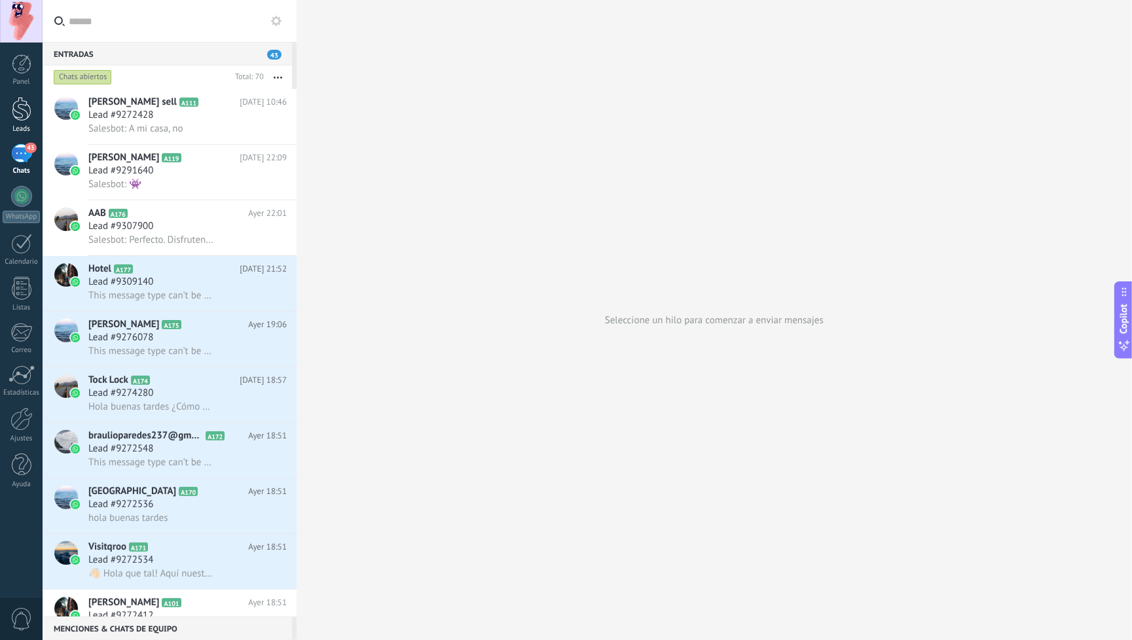
click at [16, 111] on div at bounding box center [22, 109] width 20 height 24
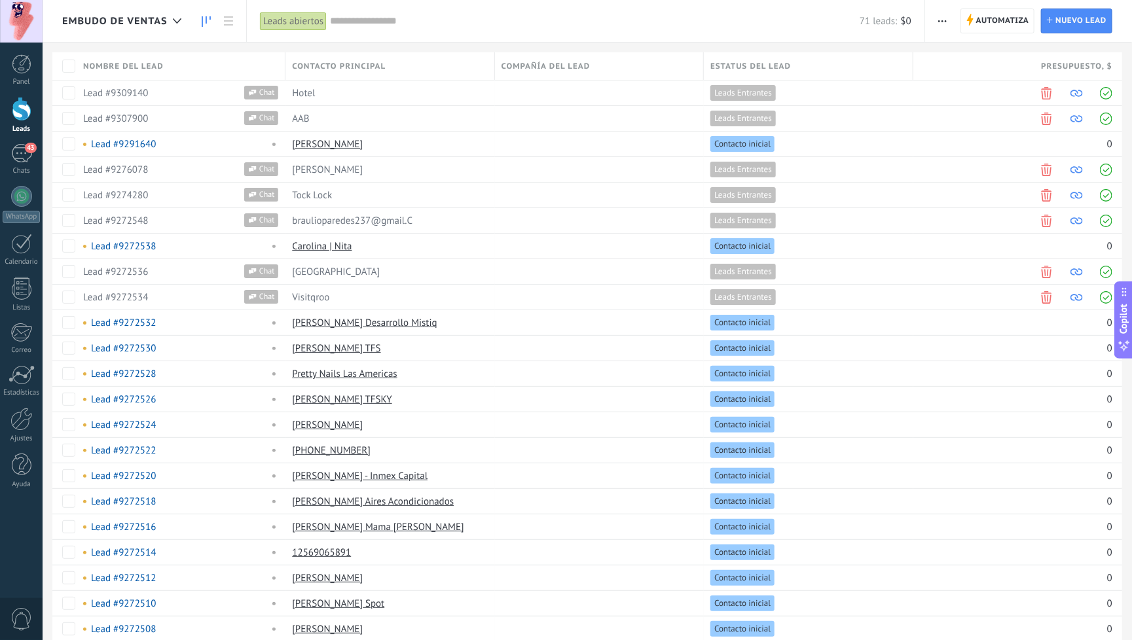
click at [199, 27] on link at bounding box center [206, 22] width 22 height 26
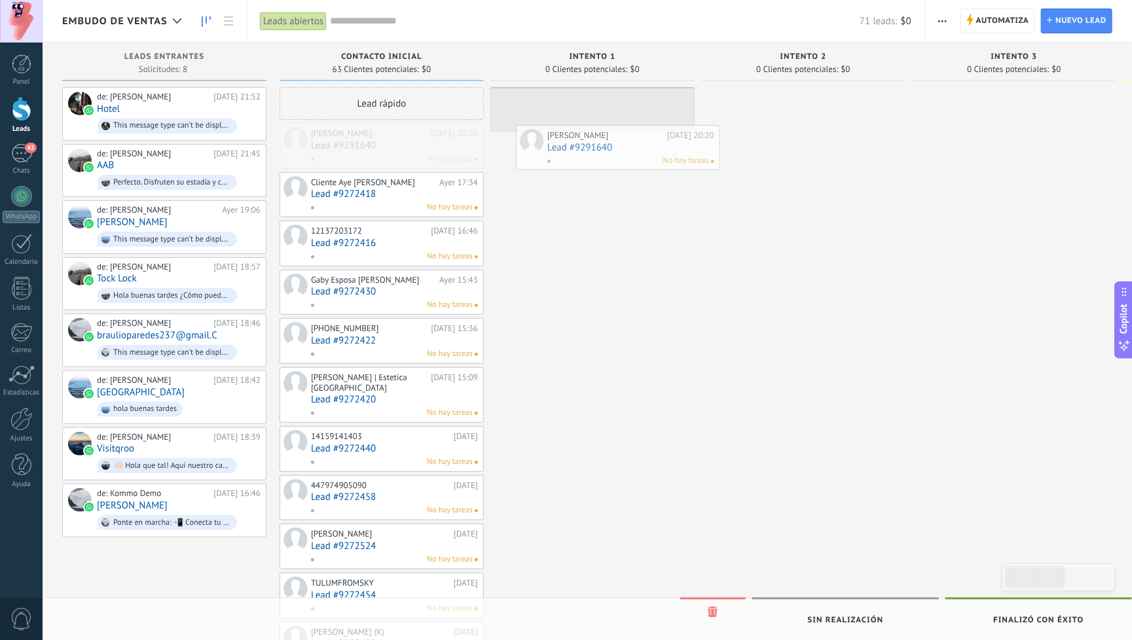
drag, startPoint x: 390, startPoint y: 145, endPoint x: 626, endPoint y: 147, distance: 236.3
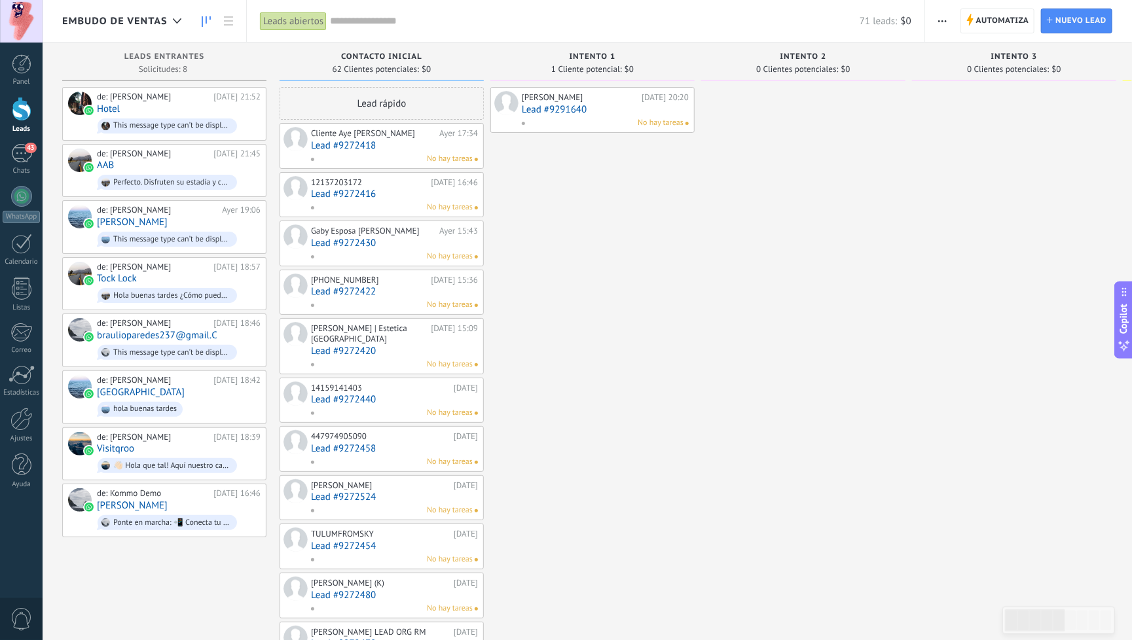
click at [665, 127] on span "No hay tareas" at bounding box center [660, 123] width 46 height 12
click at [662, 123] on span "No hay tareas" at bounding box center [660, 123] width 46 height 12
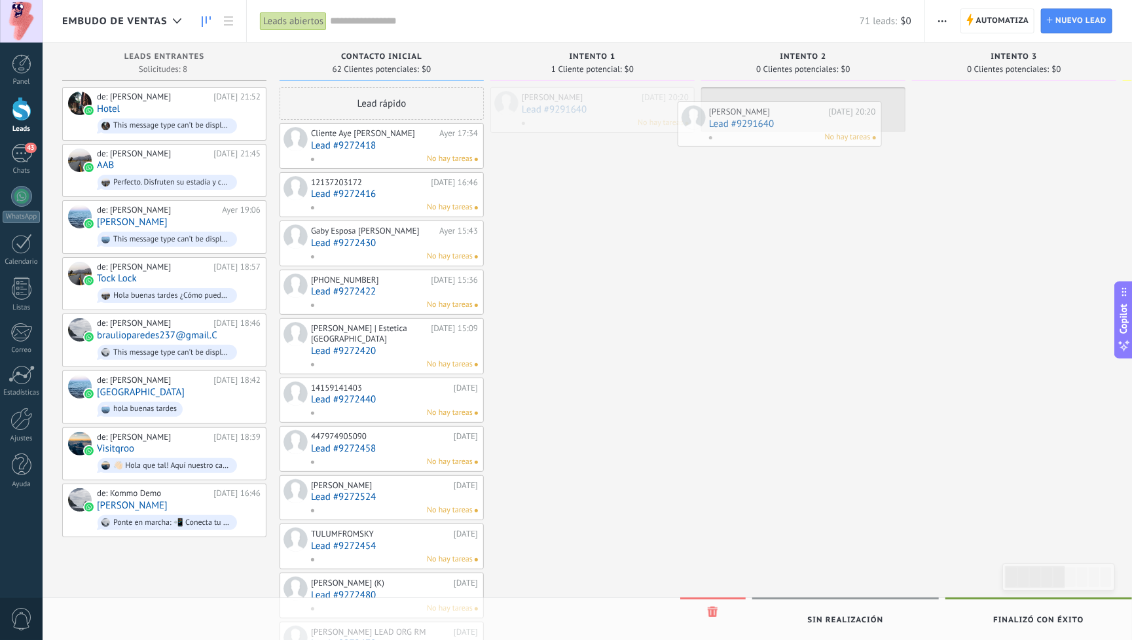
drag, startPoint x: 603, startPoint y: 107, endPoint x: 791, endPoint y: 121, distance: 187.7
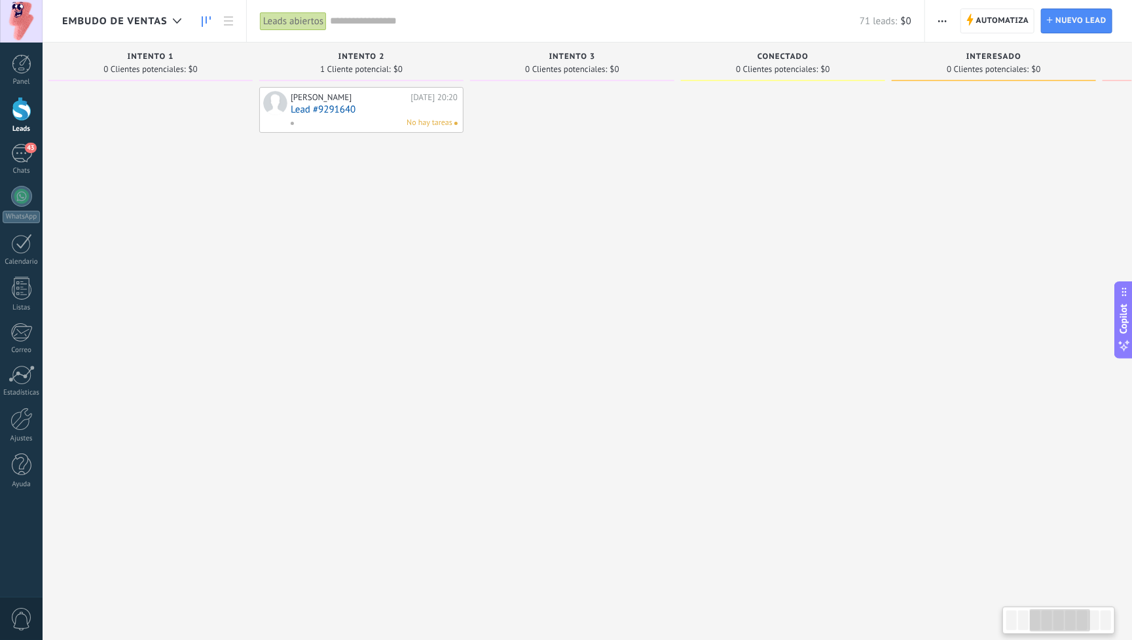
scroll to position [0, 445]
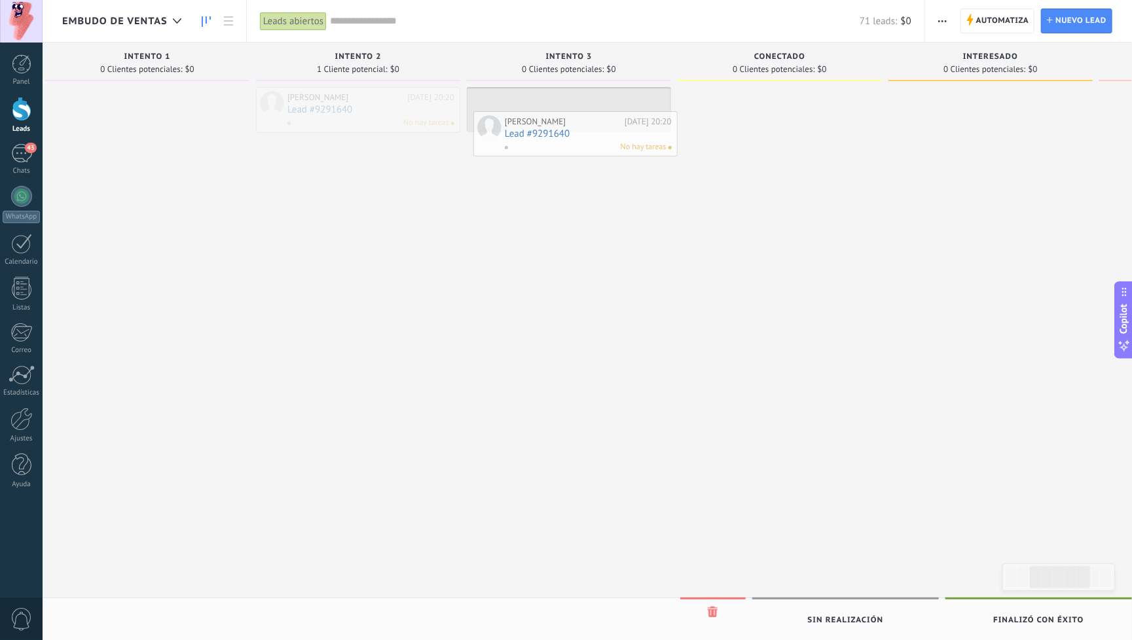
drag, startPoint x: 368, startPoint y: 111, endPoint x: 586, endPoint y: 135, distance: 218.6
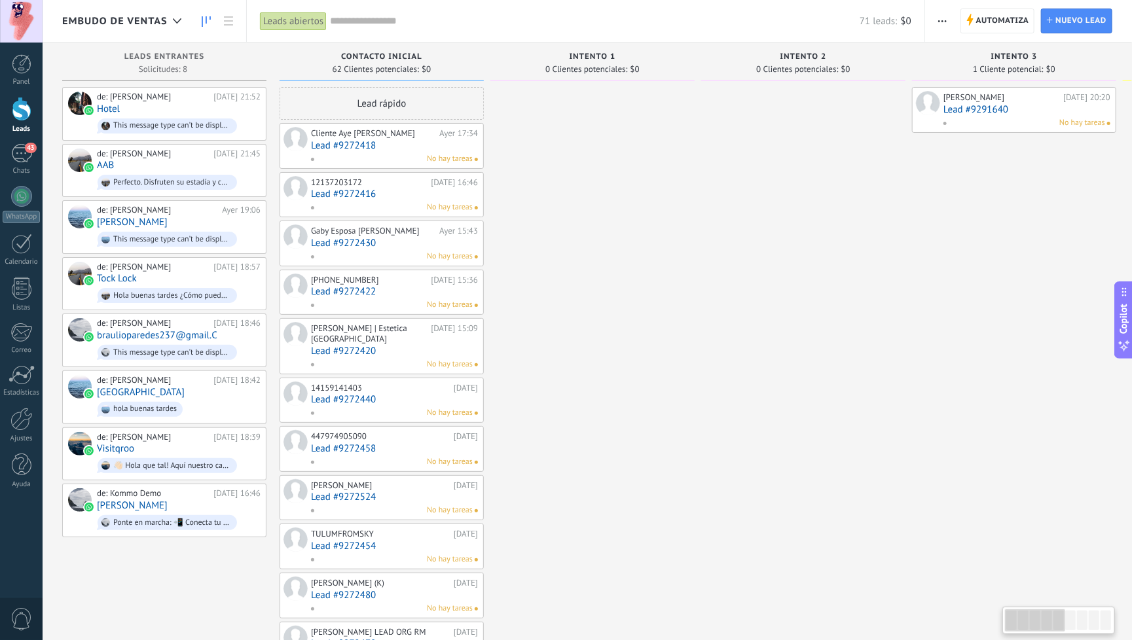
scroll to position [0, 0]
click at [376, 103] on div "Lead rápido" at bounding box center [381, 103] width 204 height 33
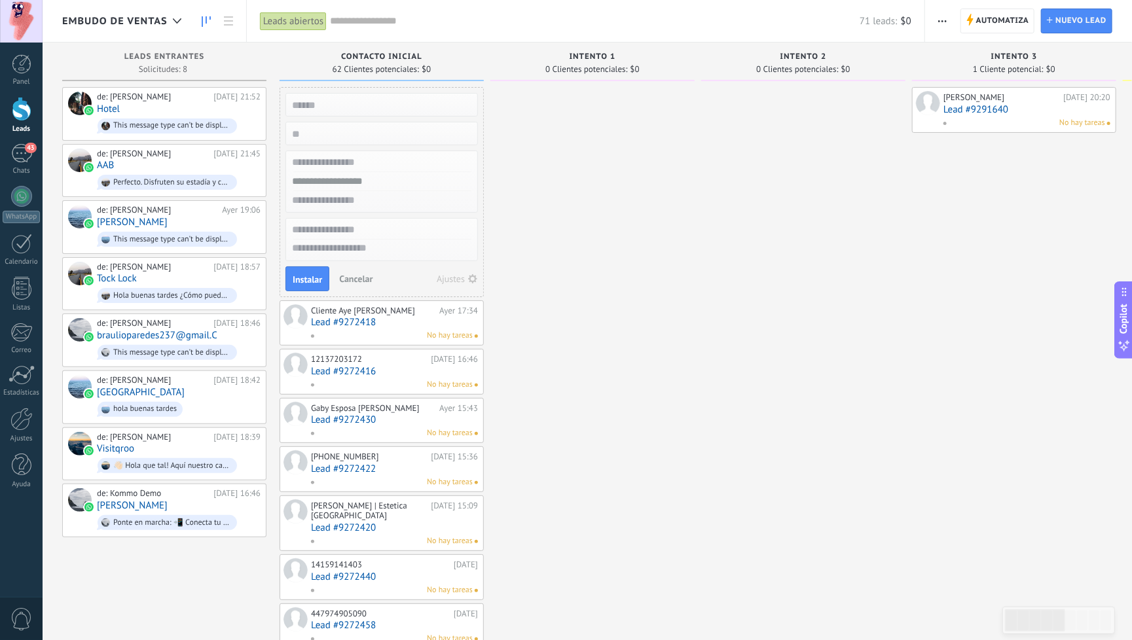
click at [356, 281] on span "Cancelar" at bounding box center [355, 279] width 33 height 12
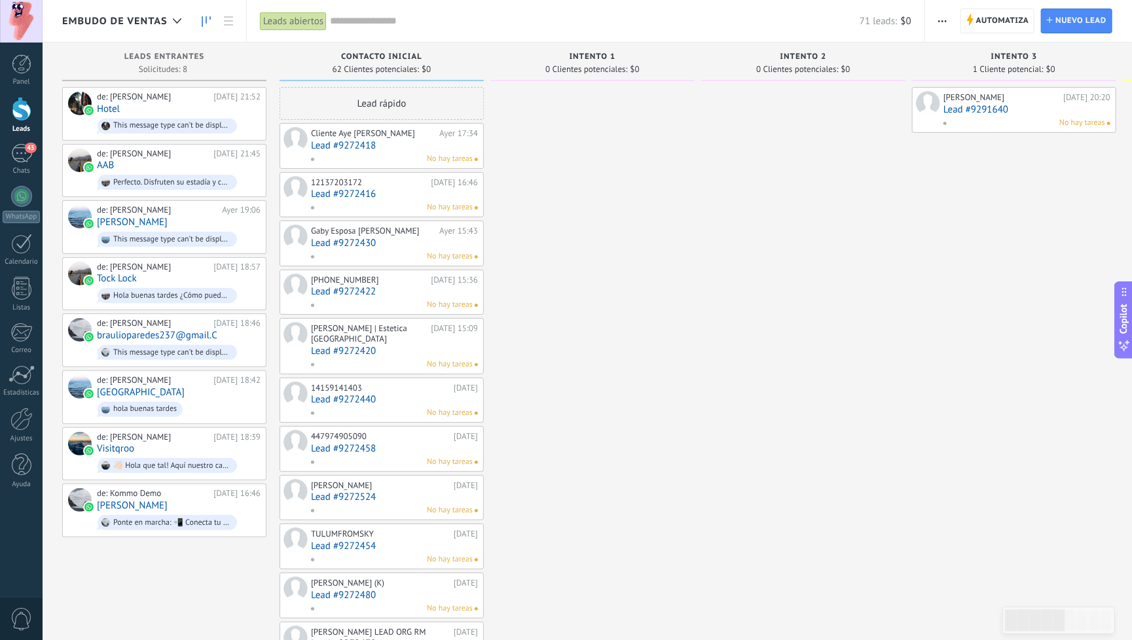
click at [364, 153] on div "No hay tareas" at bounding box center [391, 159] width 162 height 12
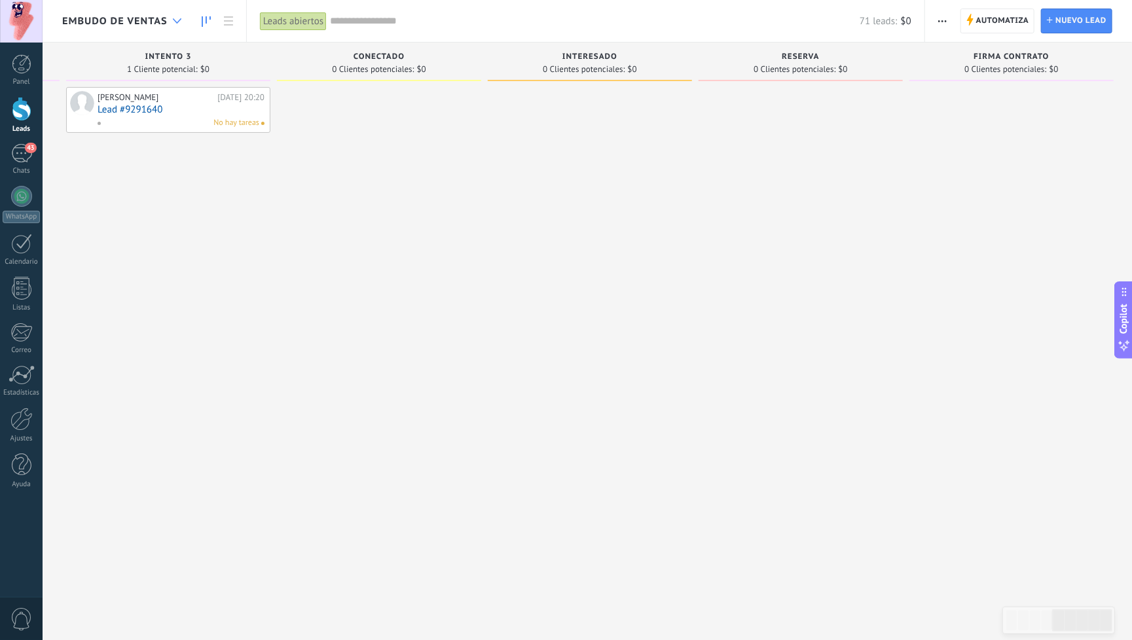
click at [176, 23] on icon at bounding box center [177, 20] width 9 height 5
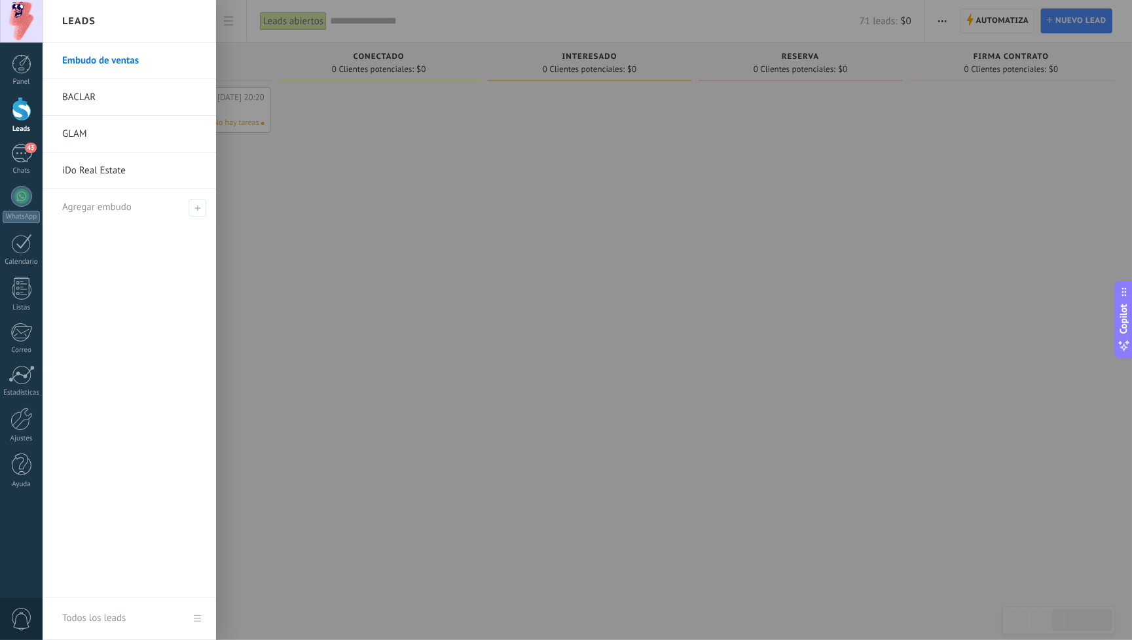
click at [197, 615] on link "Todos los leads" at bounding box center [129, 619] width 173 height 43
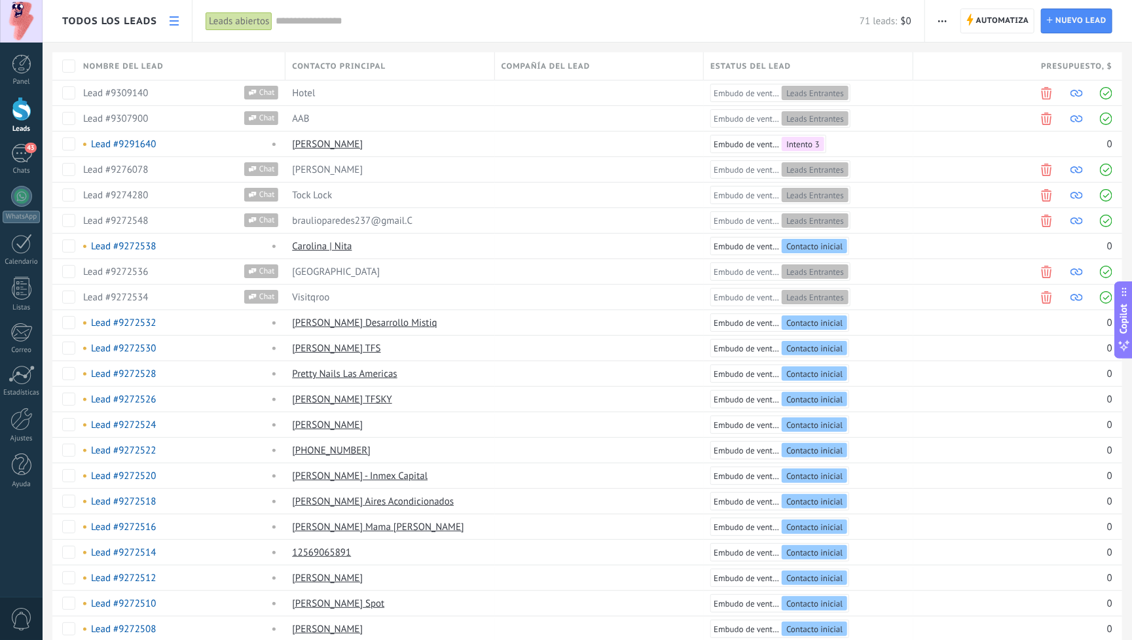
click at [167, 20] on link at bounding box center [174, 22] width 22 height 26
click at [235, 20] on div "Leads abiertos" at bounding box center [239, 21] width 67 height 19
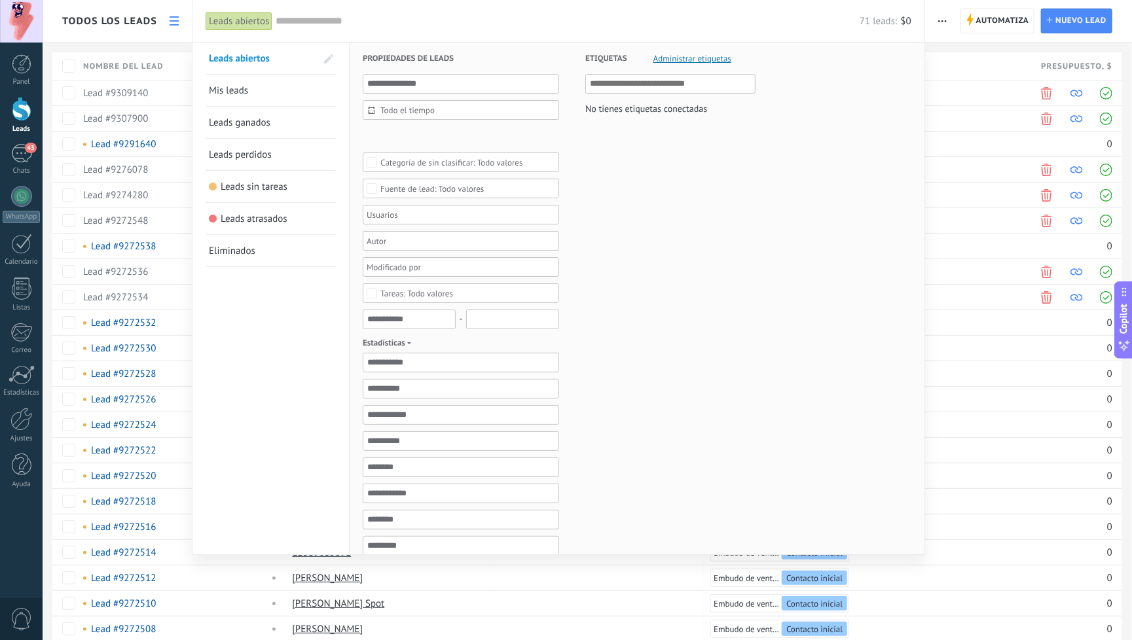
click at [247, 92] on span "Mis leads" at bounding box center [228, 90] width 39 height 12
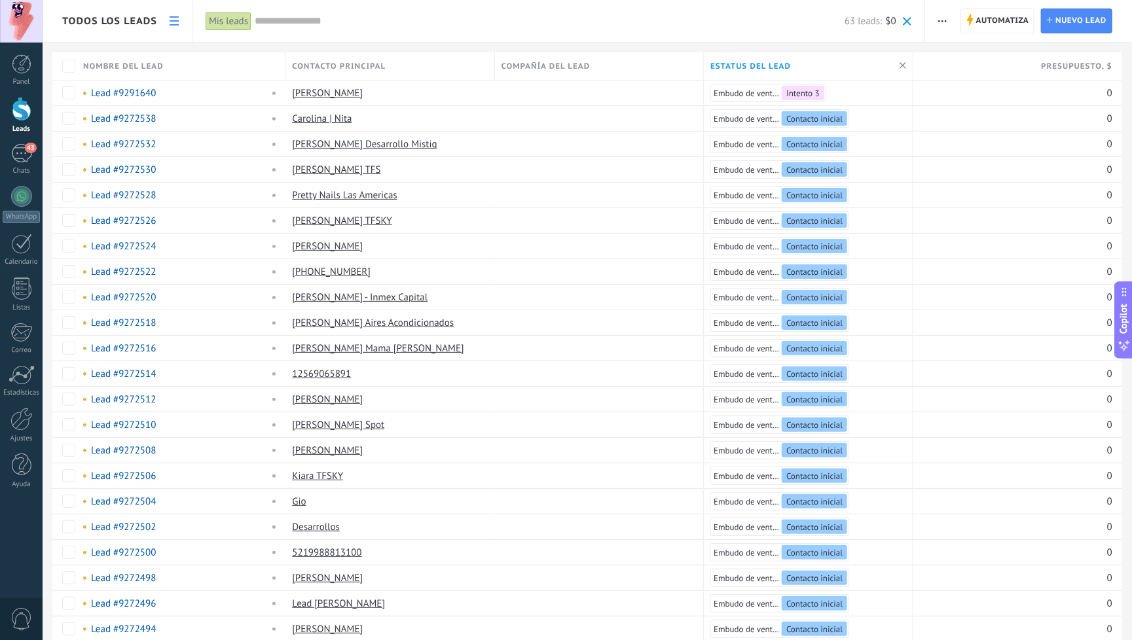
click at [170, 21] on use at bounding box center [174, 20] width 9 height 9
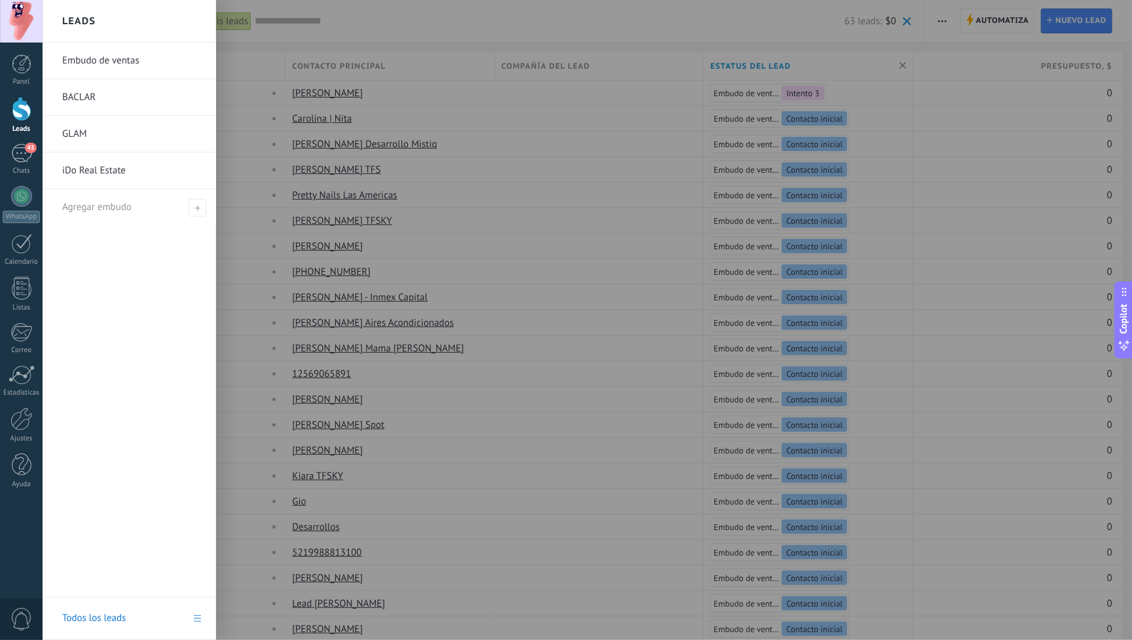
click at [70, 99] on link "BACLAR" at bounding box center [132, 97] width 141 height 37
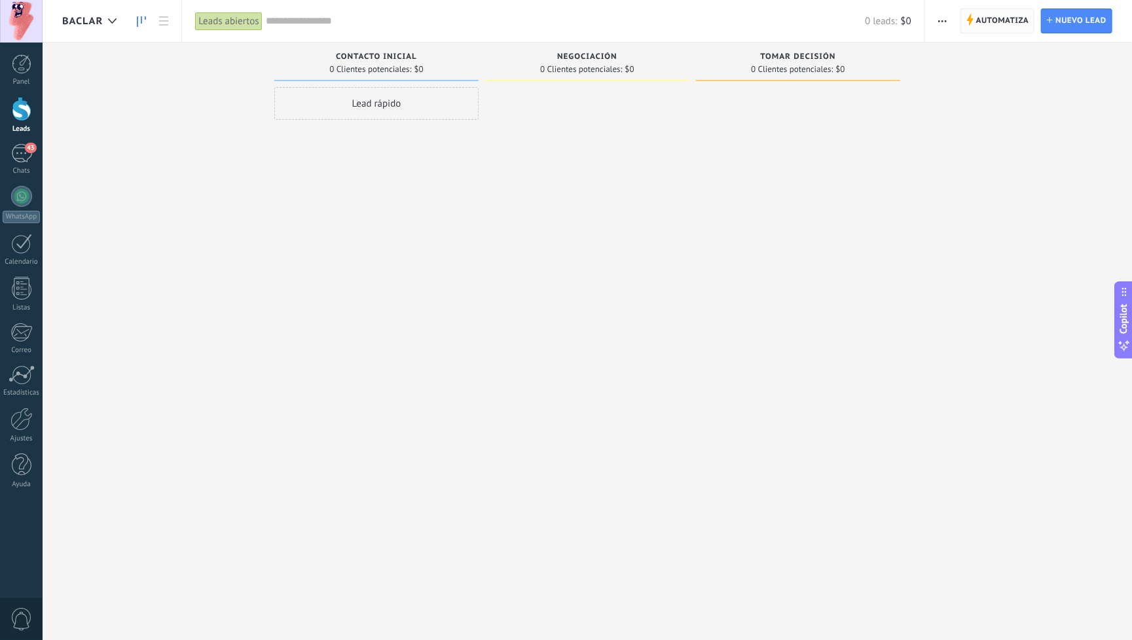
click at [1011, 21] on span "Automatiza" at bounding box center [1002, 21] width 53 height 24
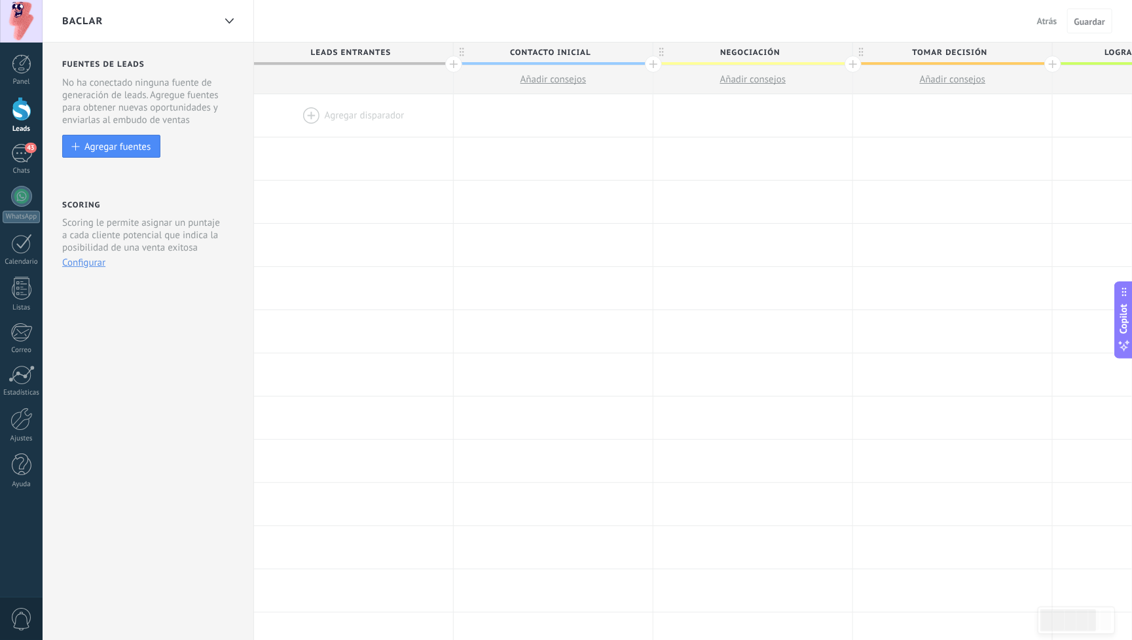
click at [1046, 16] on span "Atrás" at bounding box center [1047, 21] width 20 height 12
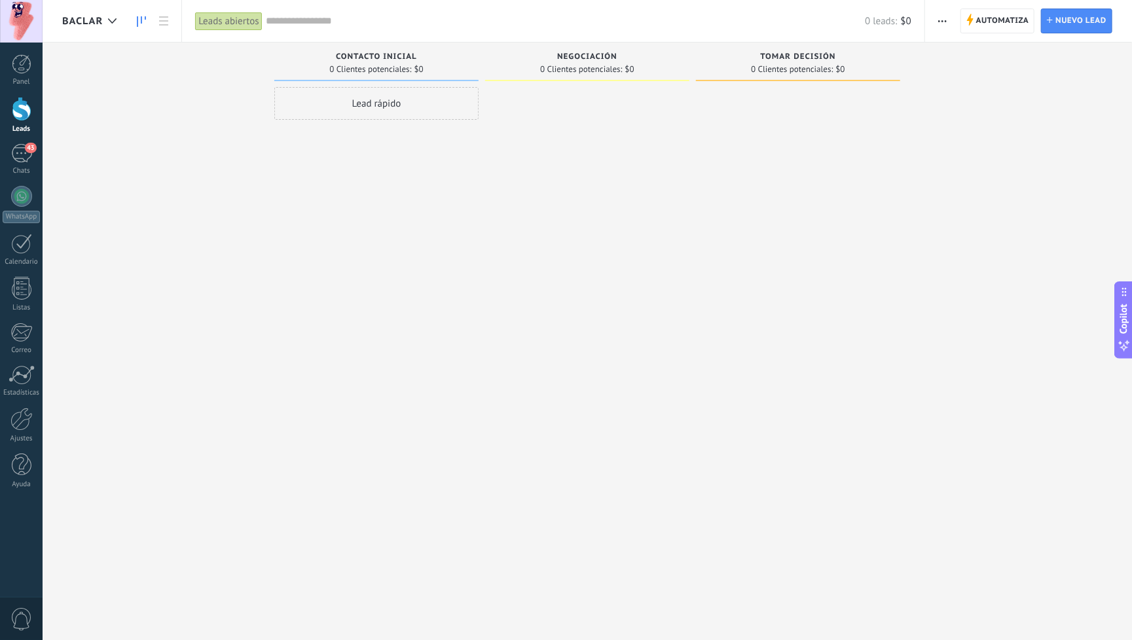
click at [21, 620] on span "0" at bounding box center [21, 619] width 22 height 23
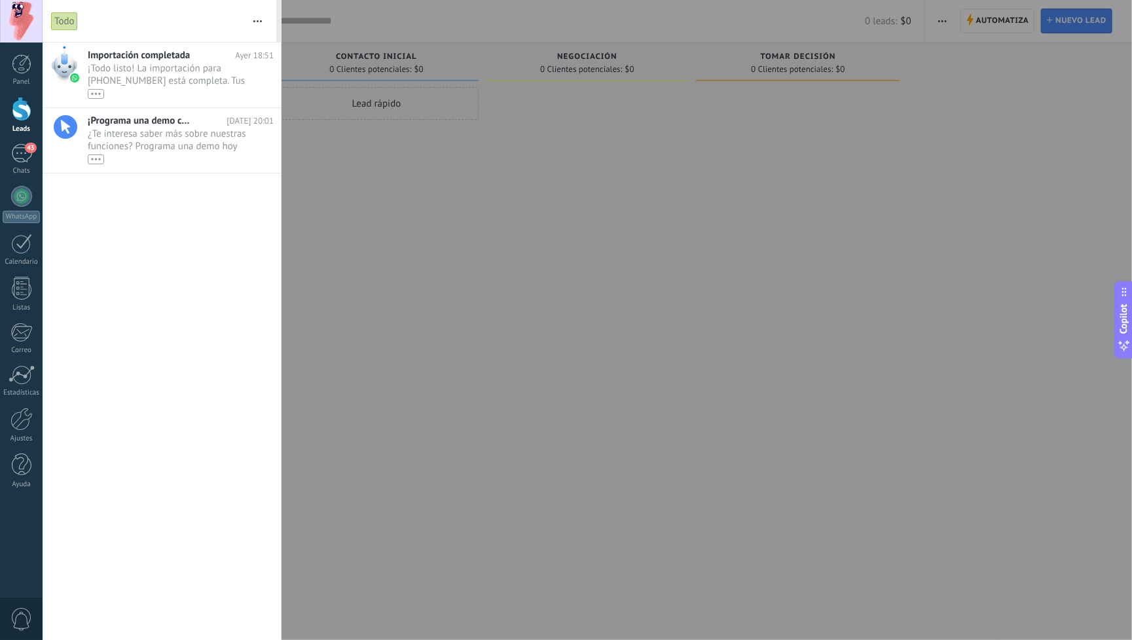
click at [338, 407] on div at bounding box center [566, 320] width 1132 height 640
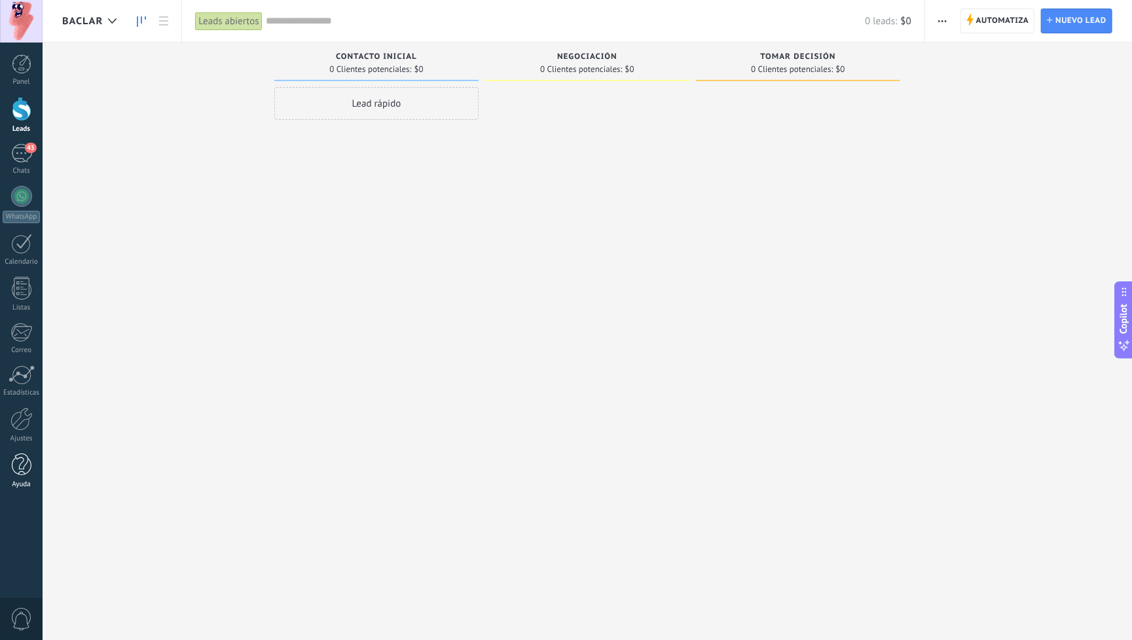
click at [20, 465] on div at bounding box center [22, 465] width 20 height 23
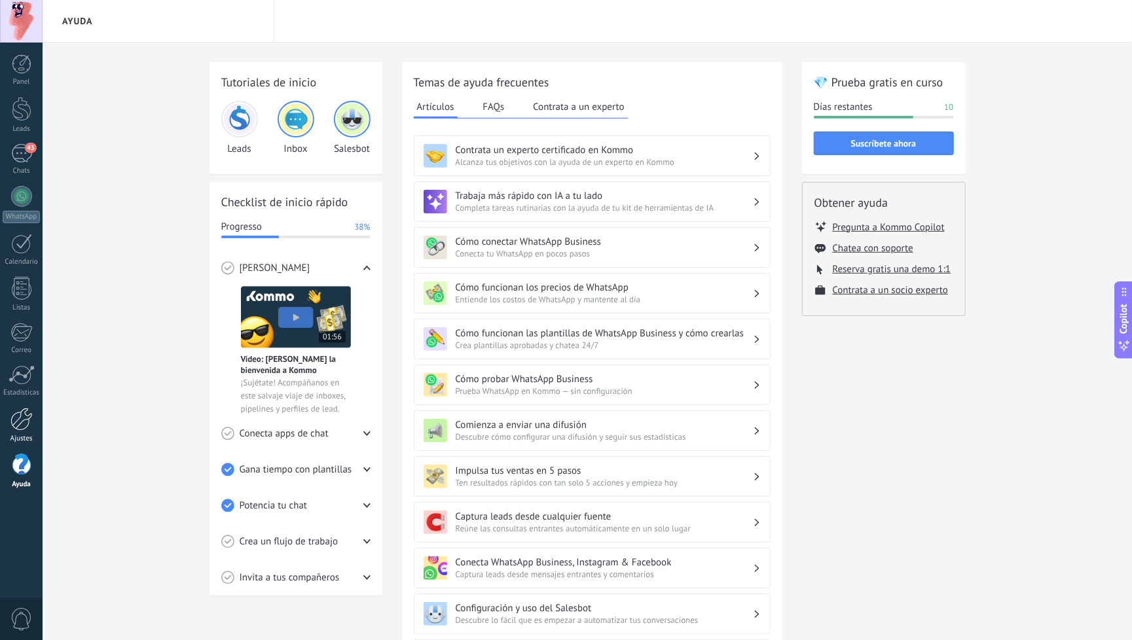
click at [19, 435] on div "Ajustes" at bounding box center [22, 439] width 38 height 9
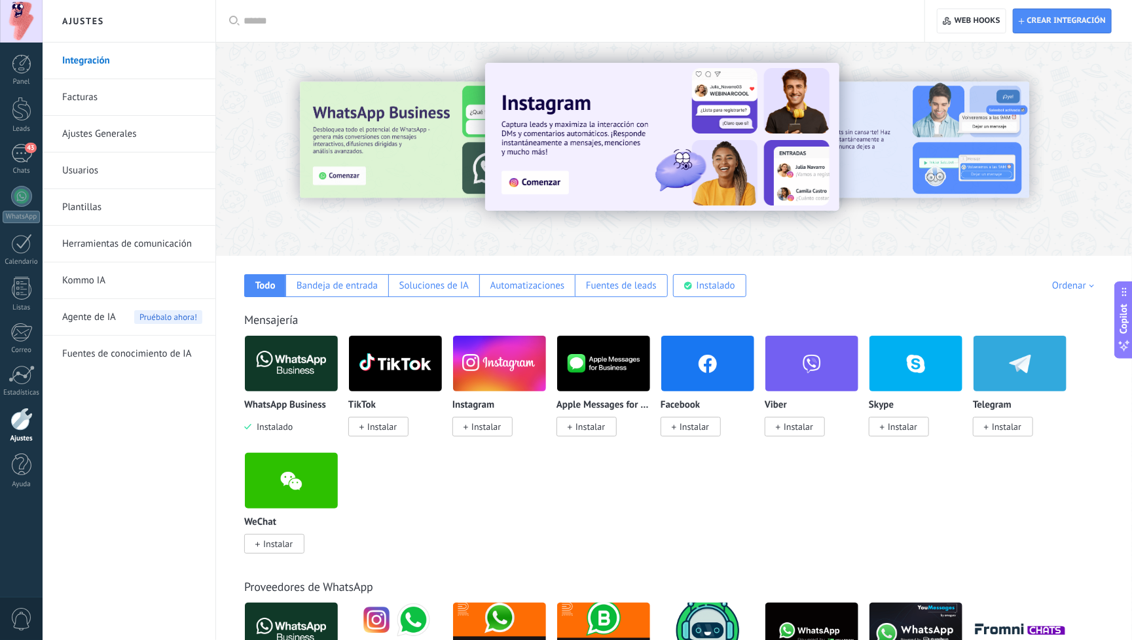
click at [85, 94] on link "Facturas" at bounding box center [132, 97] width 140 height 37
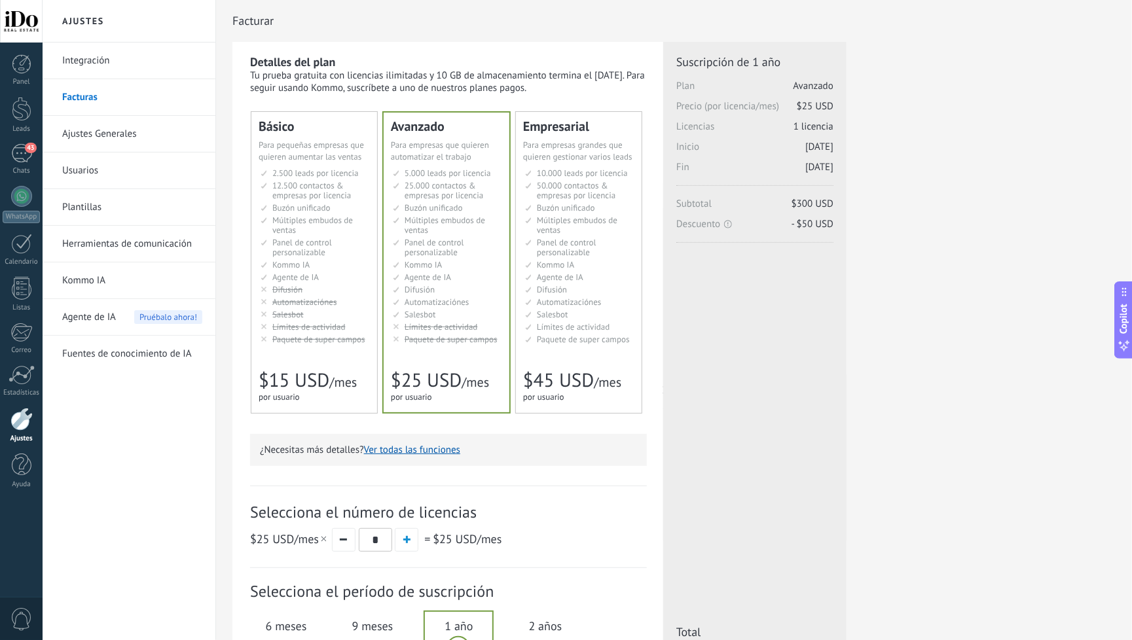
click at [99, 137] on link "Ajustes Generales" at bounding box center [132, 134] width 140 height 37
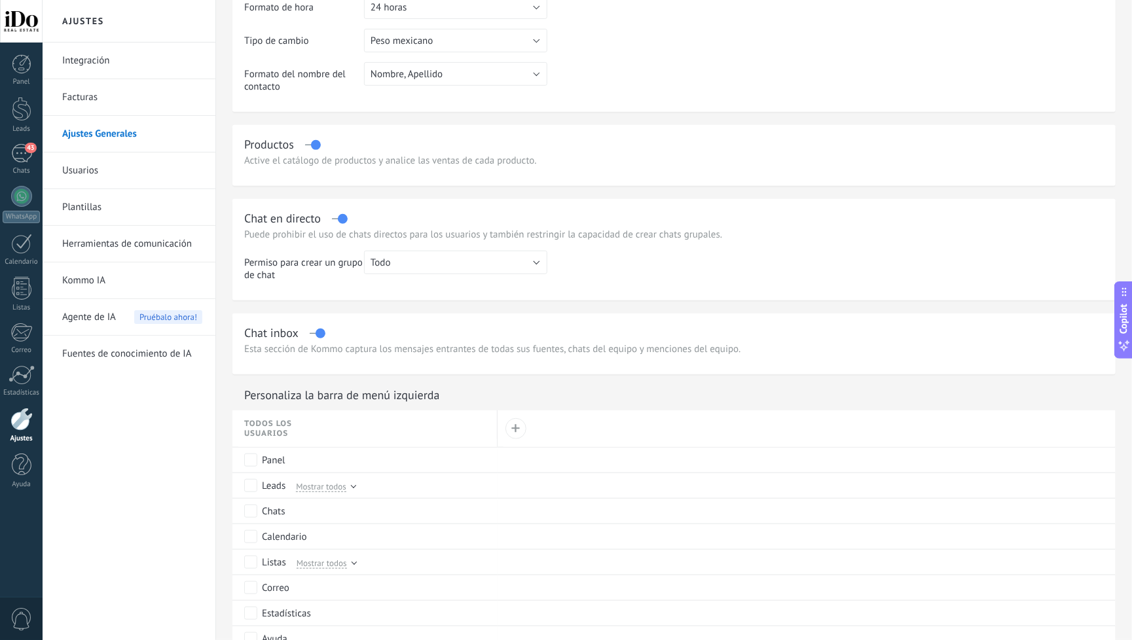
scroll to position [62, 0]
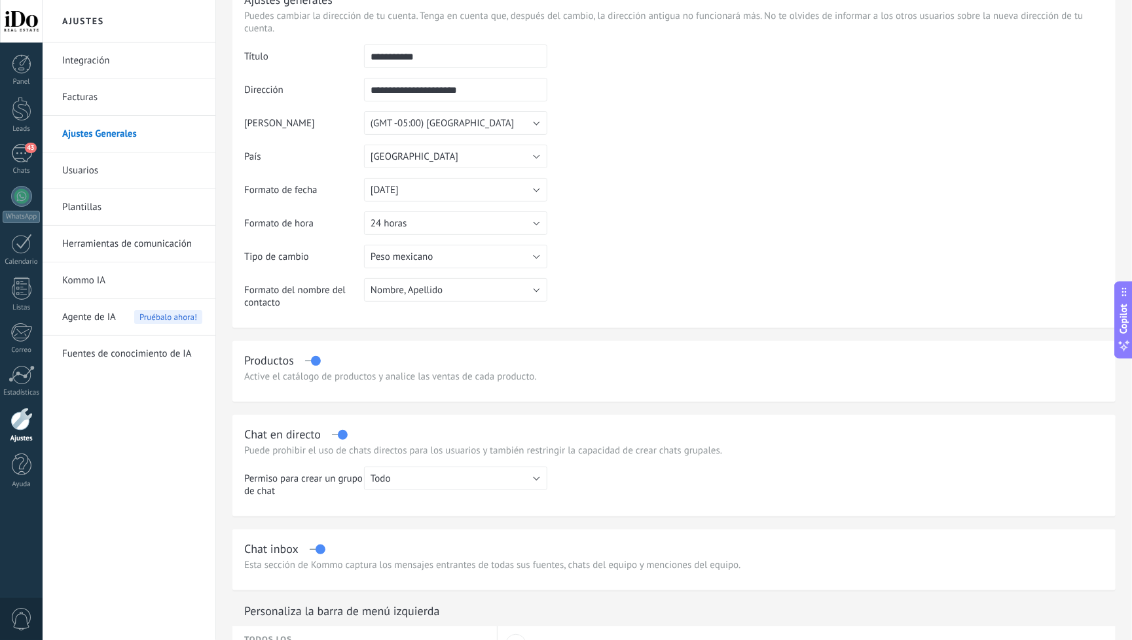
click at [86, 177] on link "Usuarios" at bounding box center [132, 170] width 140 height 37
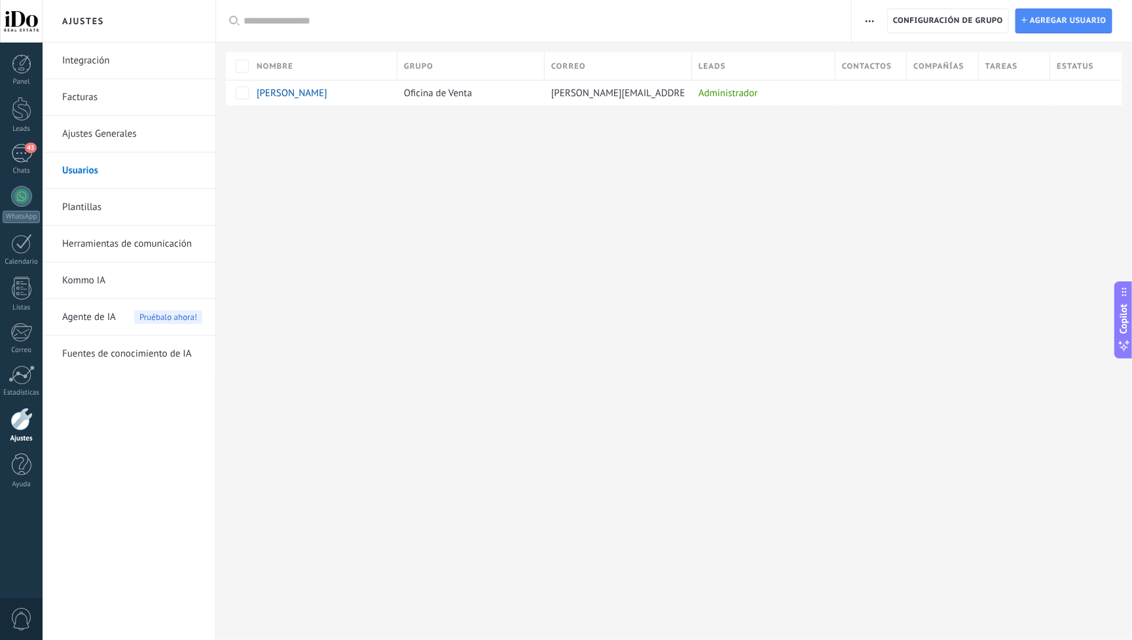
click at [86, 201] on link "Plantillas" at bounding box center [132, 207] width 140 height 37
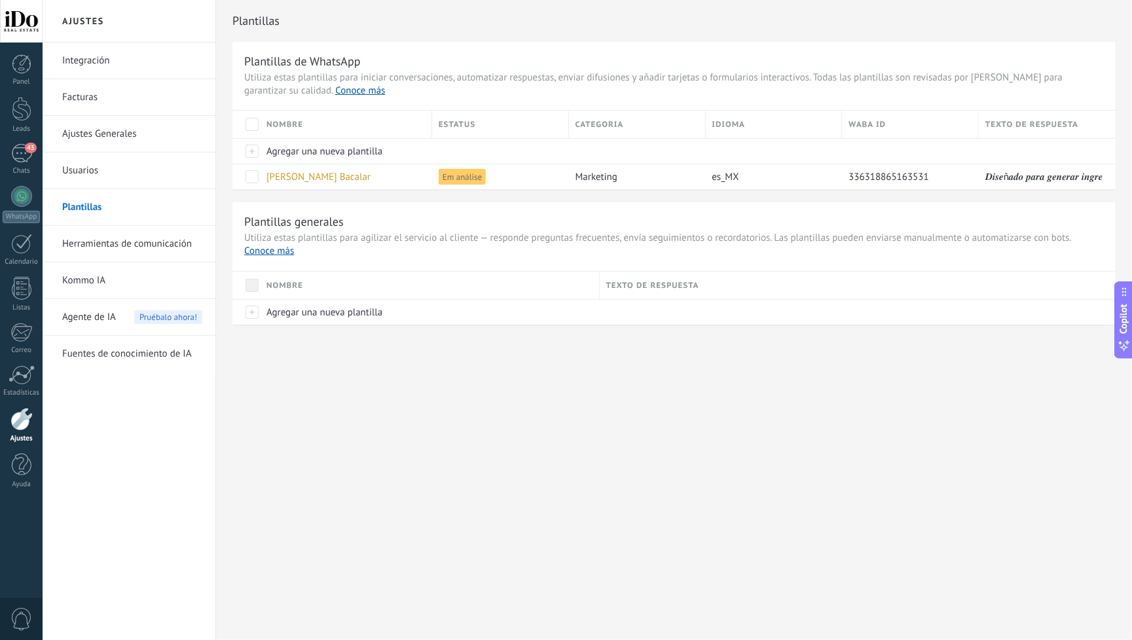
click at [120, 242] on link "Herramientas de comunicación" at bounding box center [132, 244] width 140 height 37
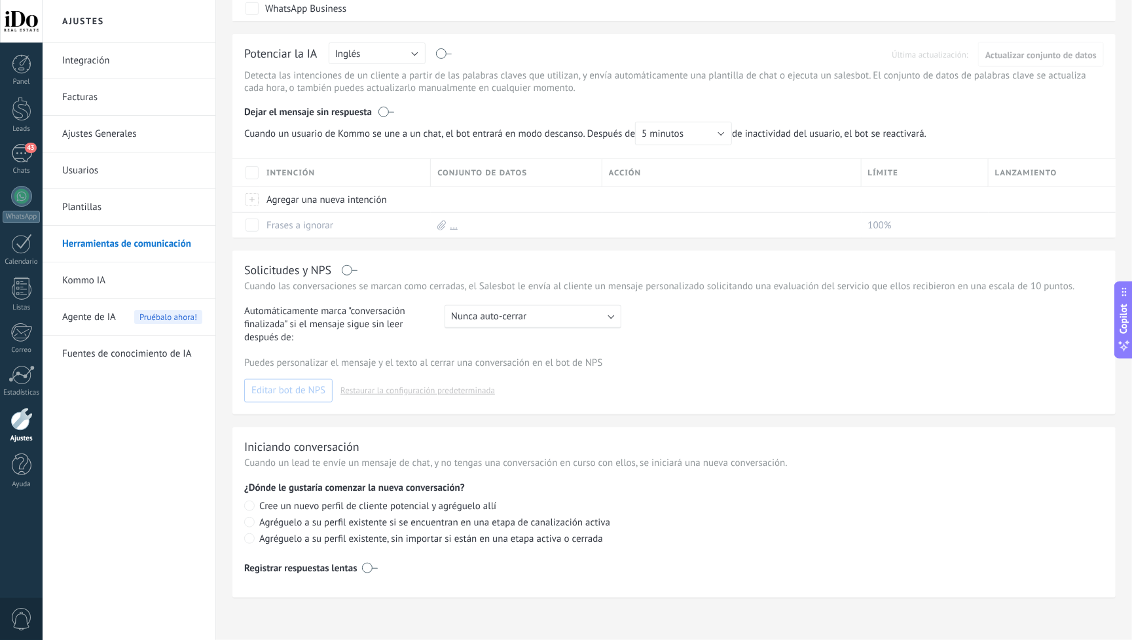
scroll to position [296, 0]
click at [83, 284] on link "Kommo IA" at bounding box center [132, 280] width 140 height 37
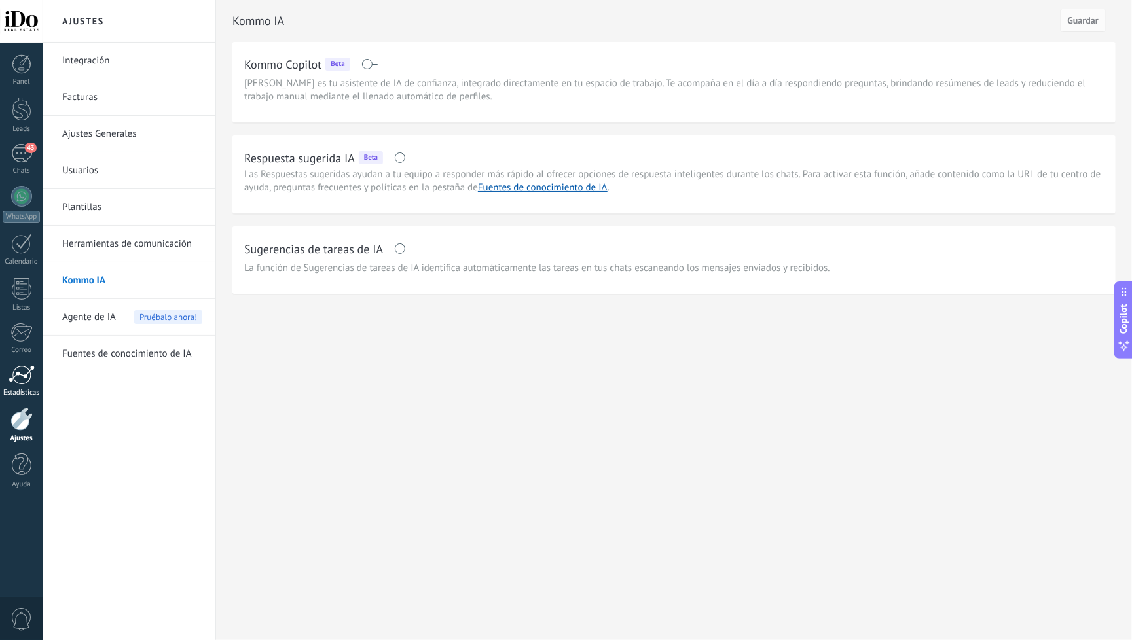
click at [19, 377] on div at bounding box center [22, 375] width 26 height 20
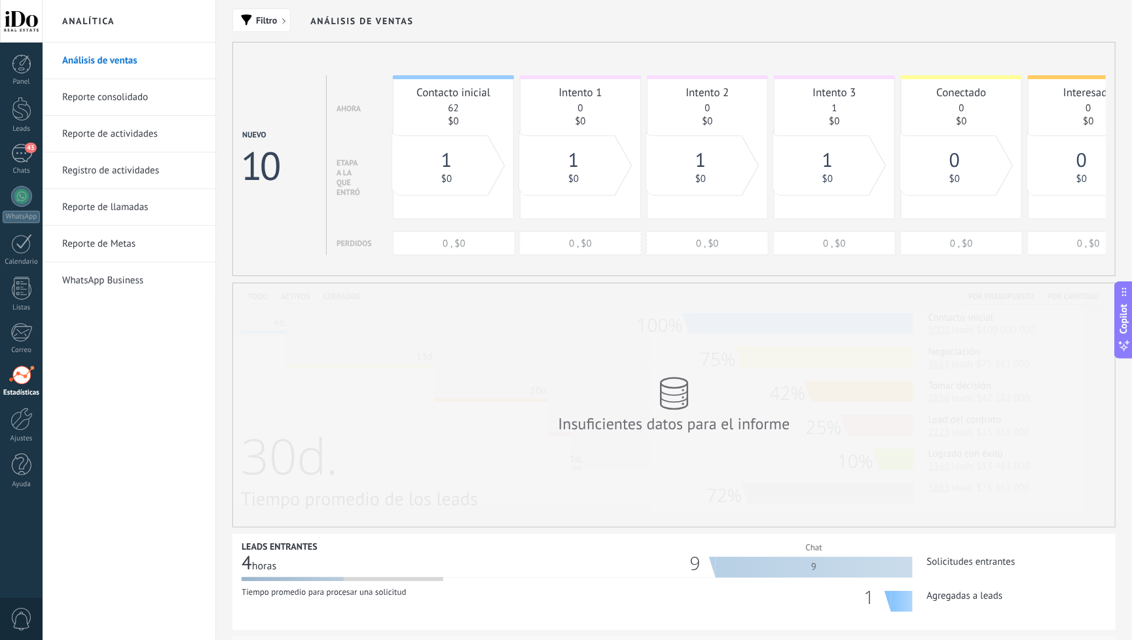
click at [107, 96] on link "Reporte consolidado" at bounding box center [132, 97] width 140 height 37
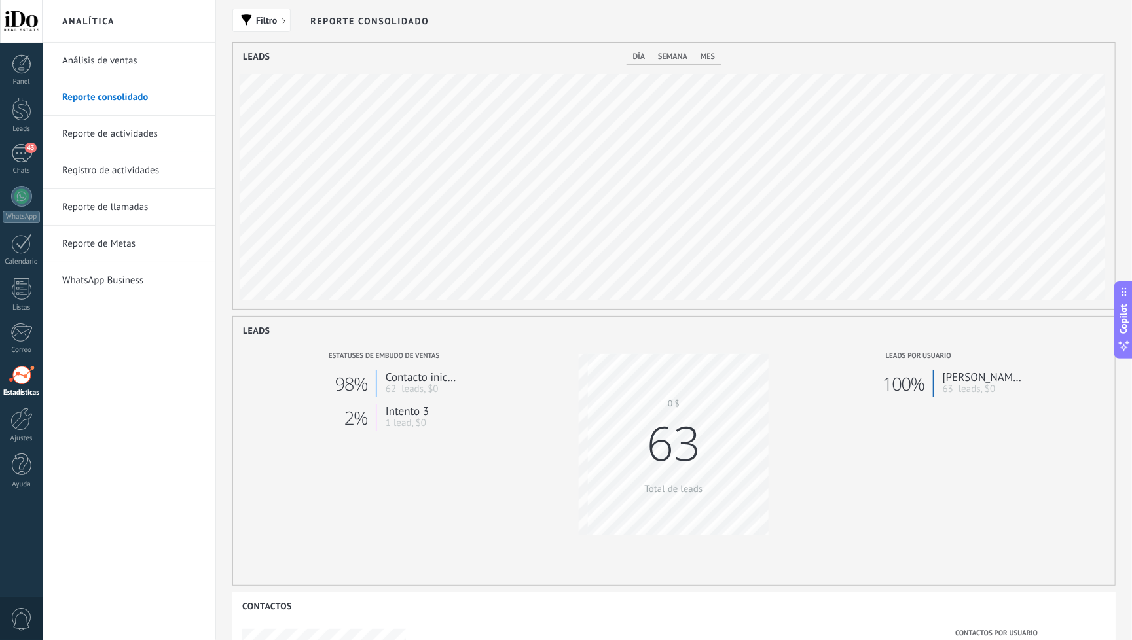
scroll to position [265, 882]
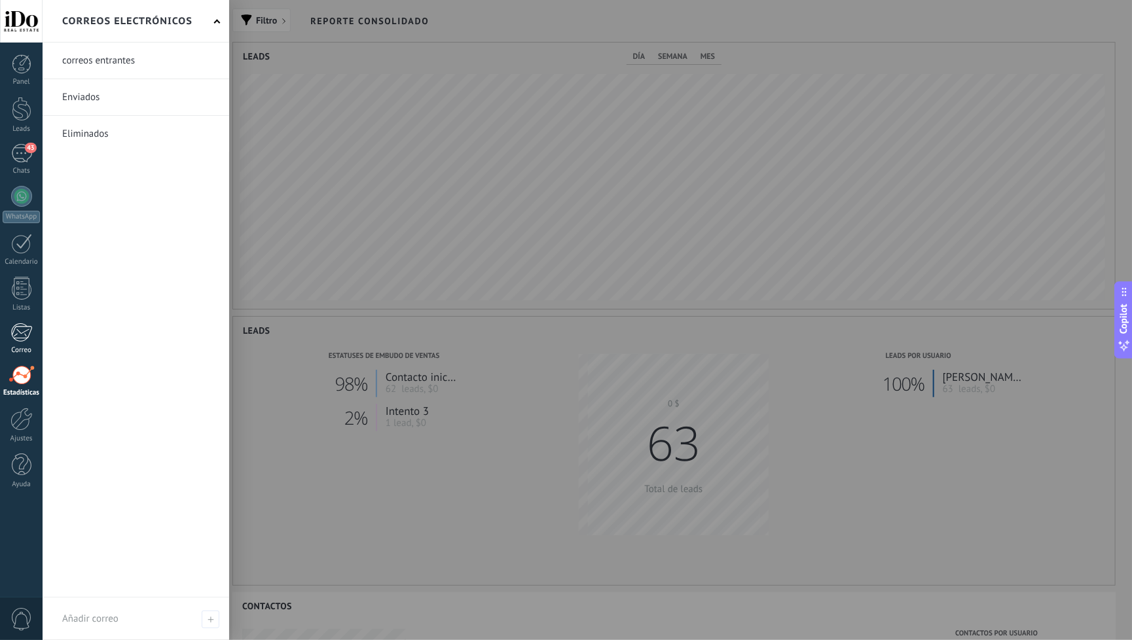
click at [20, 337] on div at bounding box center [21, 333] width 22 height 20
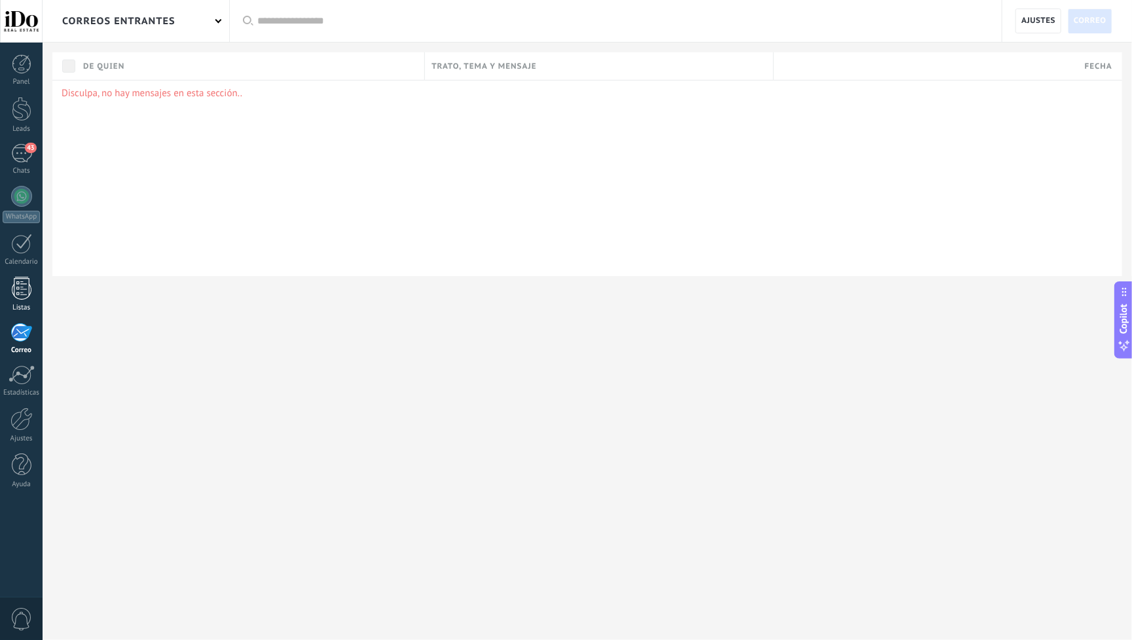
click at [25, 296] on div at bounding box center [22, 288] width 20 height 23
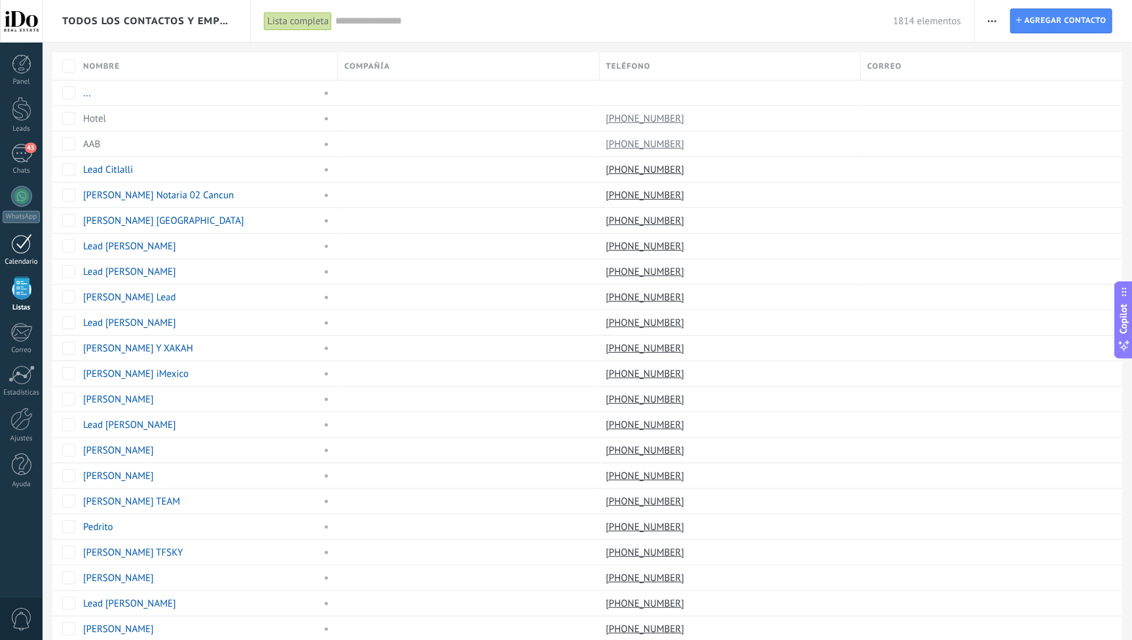
click at [22, 255] on link "Calendario" at bounding box center [21, 250] width 43 height 33
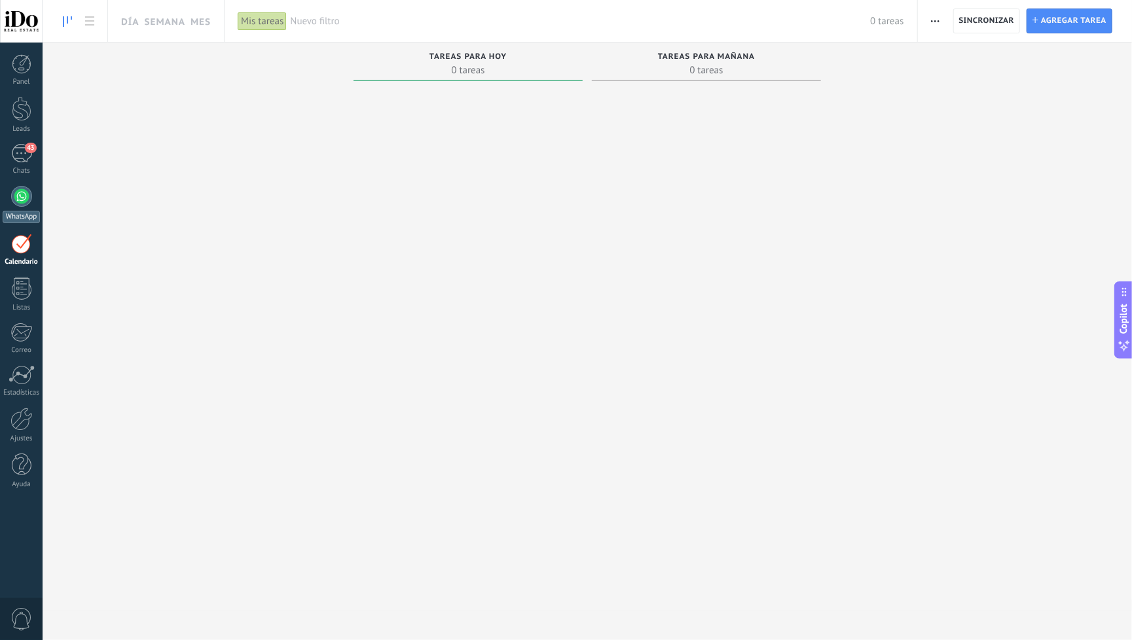
click at [20, 202] on div at bounding box center [21, 196] width 21 height 21
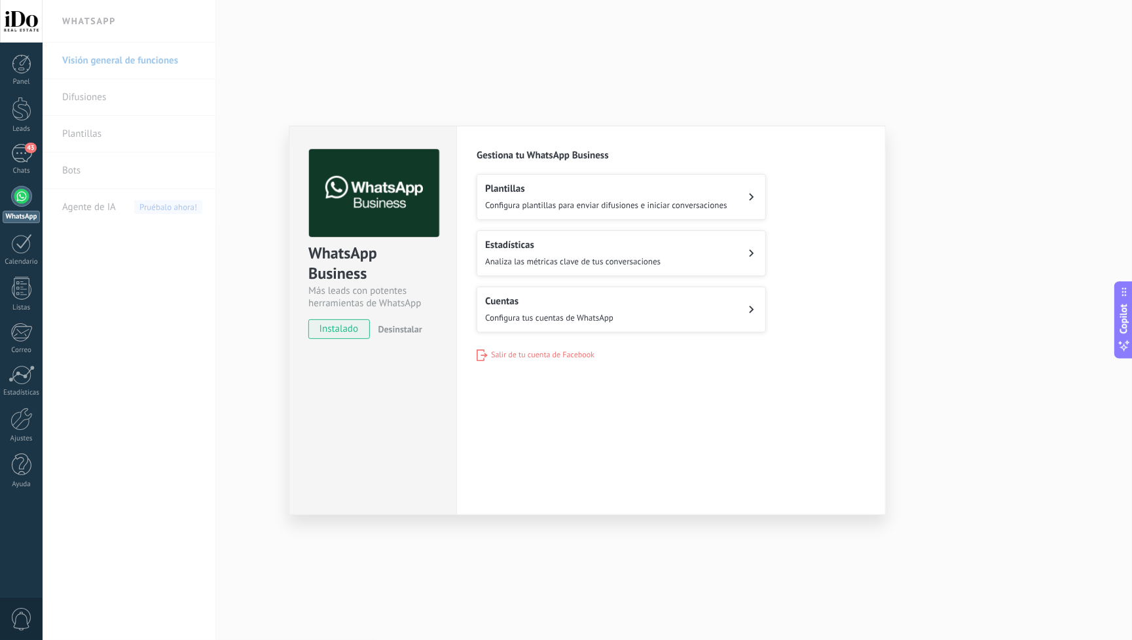
click at [741, 201] on button "Plantillas Configura plantillas para enviar difusiones e iniciar conversaciones" at bounding box center [620, 197] width 289 height 46
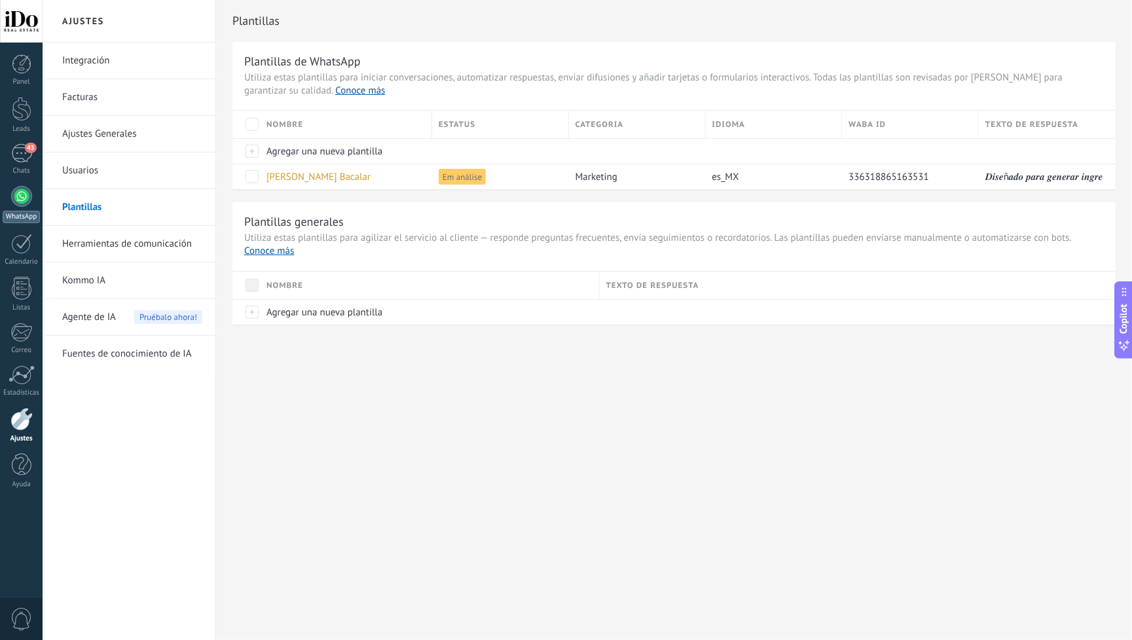
click at [14, 199] on div at bounding box center [21, 196] width 21 height 21
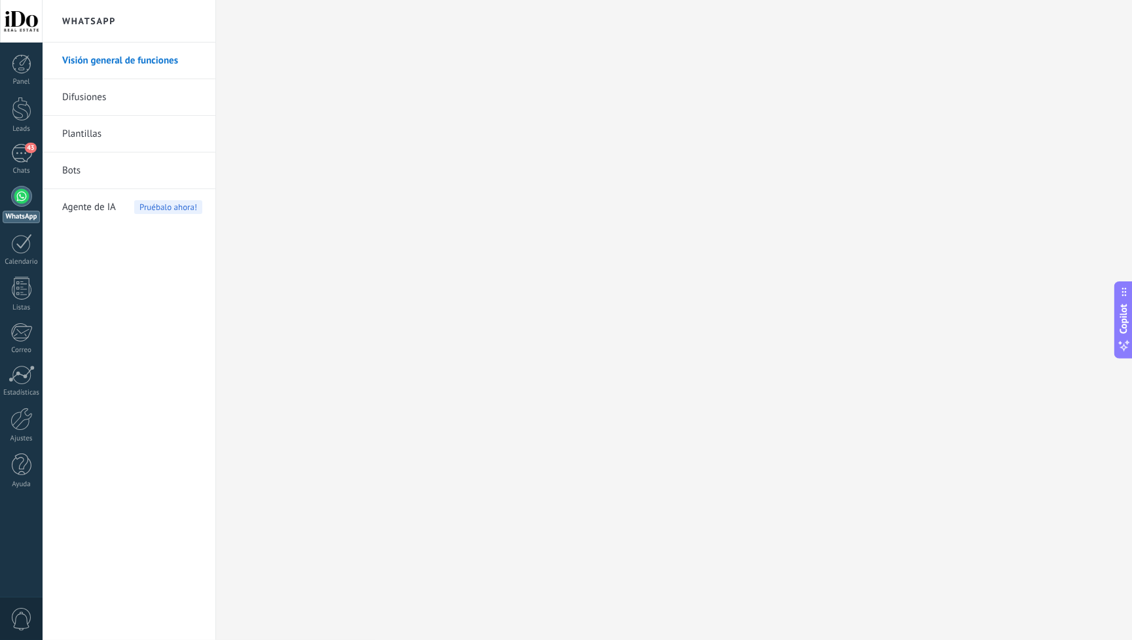
click at [99, 95] on link "Difusiones" at bounding box center [132, 97] width 140 height 37
click at [99, 95] on body ".abecls-1,.abecls-2{fill-rule:evenodd}.abecls-2{fill:#fff} .abhcls-1{fill:none}…" at bounding box center [566, 320] width 1132 height 640
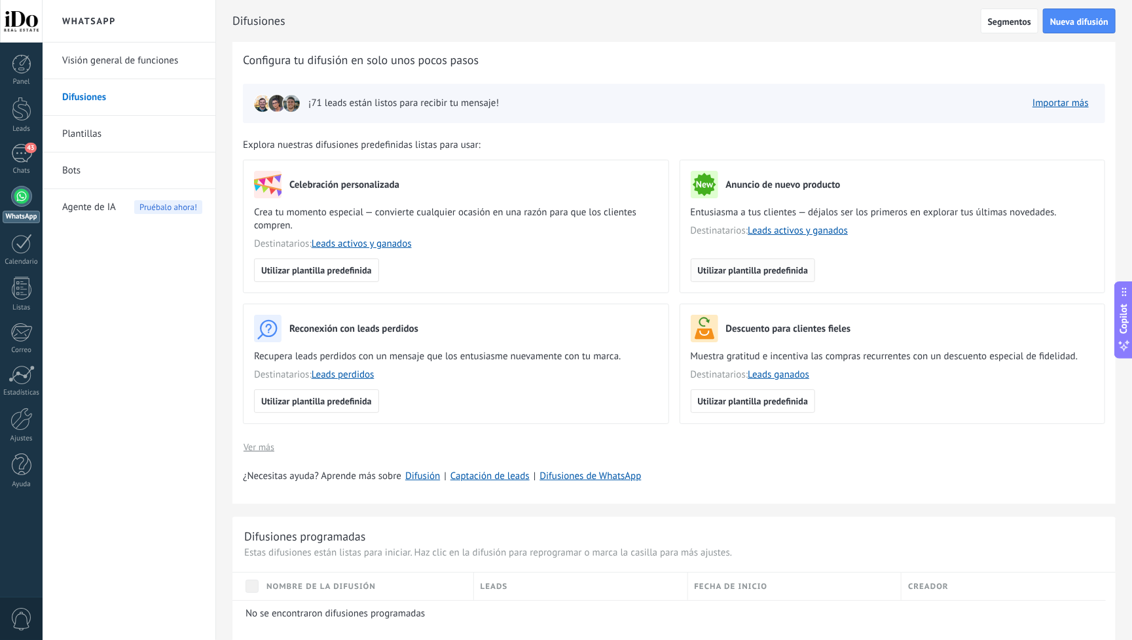
click at [785, 268] on span "Utilizar plantilla predefinida" at bounding box center [753, 270] width 111 height 9
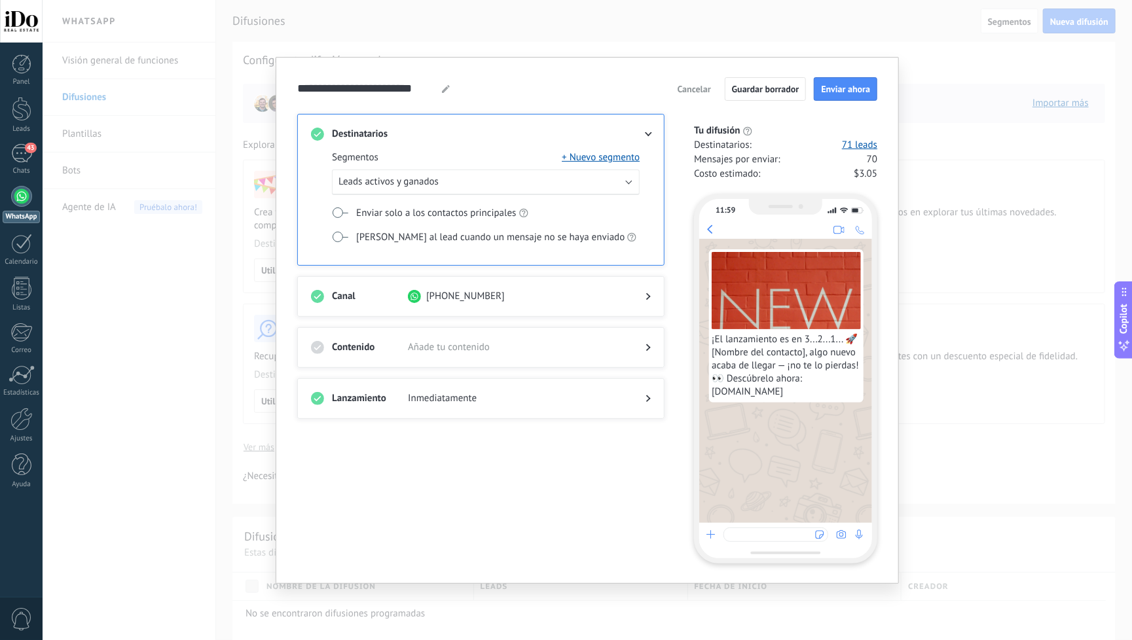
click at [647, 348] on icon at bounding box center [648, 348] width 5 height 8
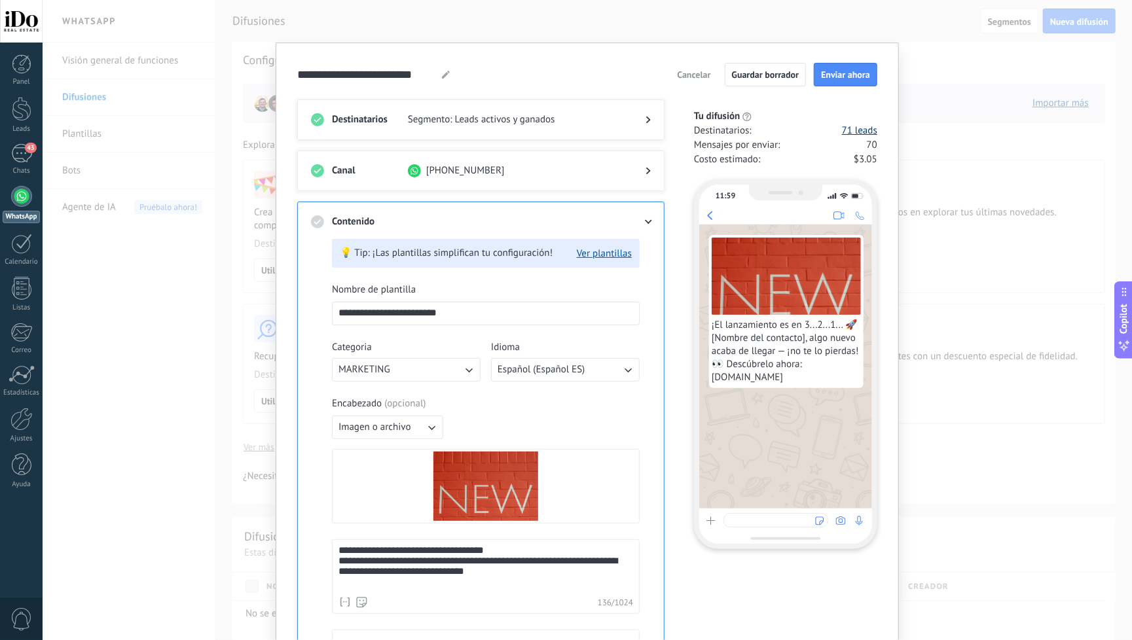
click at [862, 132] on link "71 leads" at bounding box center [859, 130] width 35 height 13
click at [675, 29] on div "**********" at bounding box center [587, 320] width 1089 height 640
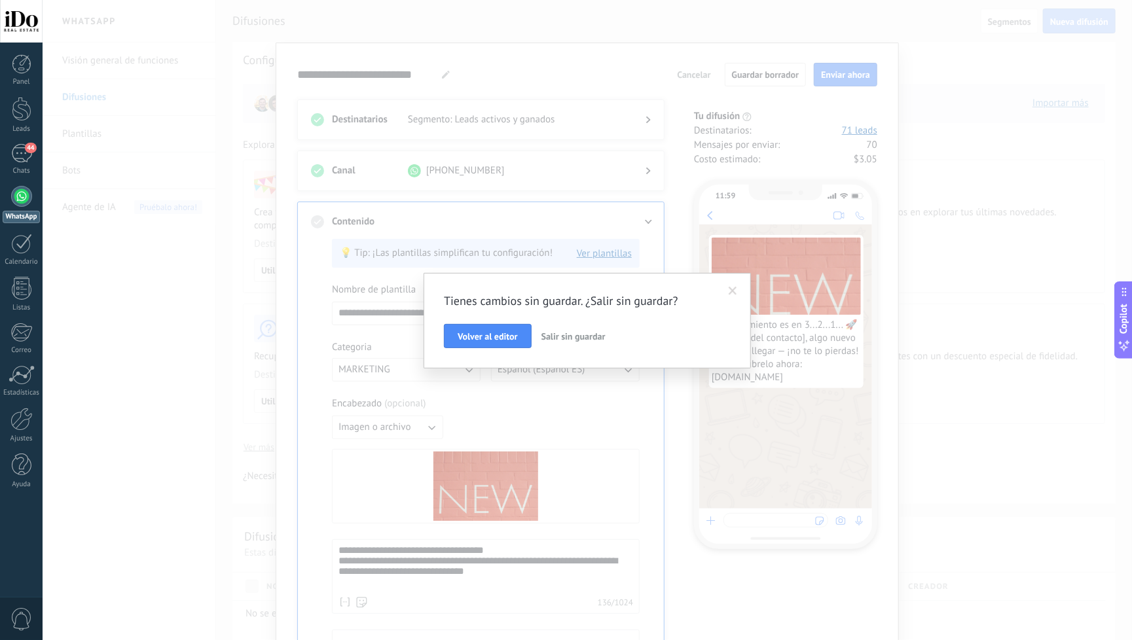
click at [562, 335] on span "Salir sin guardar" at bounding box center [573, 337] width 64 height 12
